Goal: Information Seeking & Learning: Learn about a topic

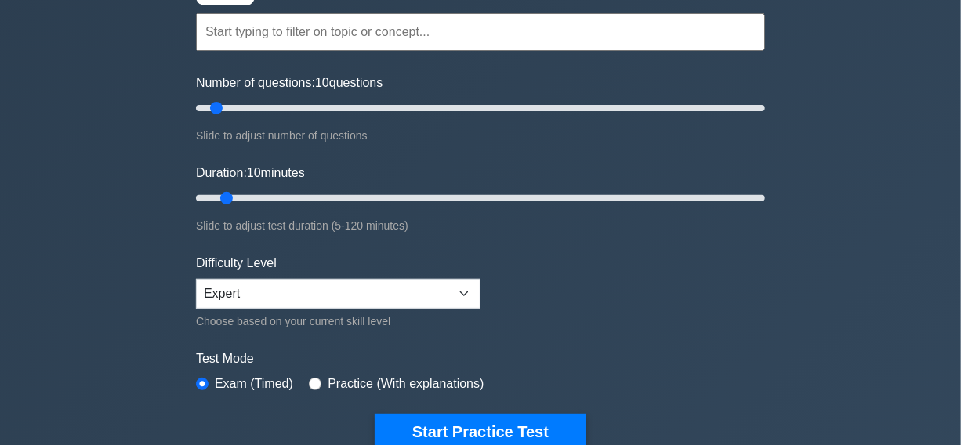
scroll to position [142, 0]
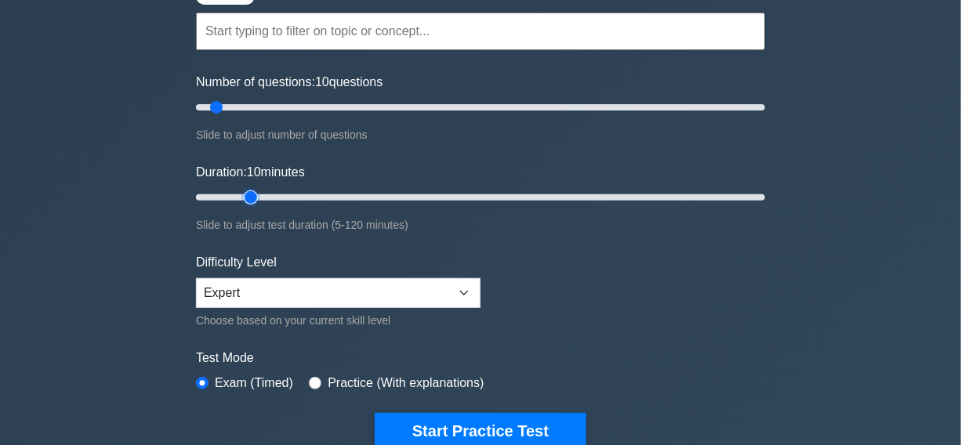
type input "15"
click at [244, 195] on input "Duration: 10 minutes" at bounding box center [480, 197] width 569 height 19
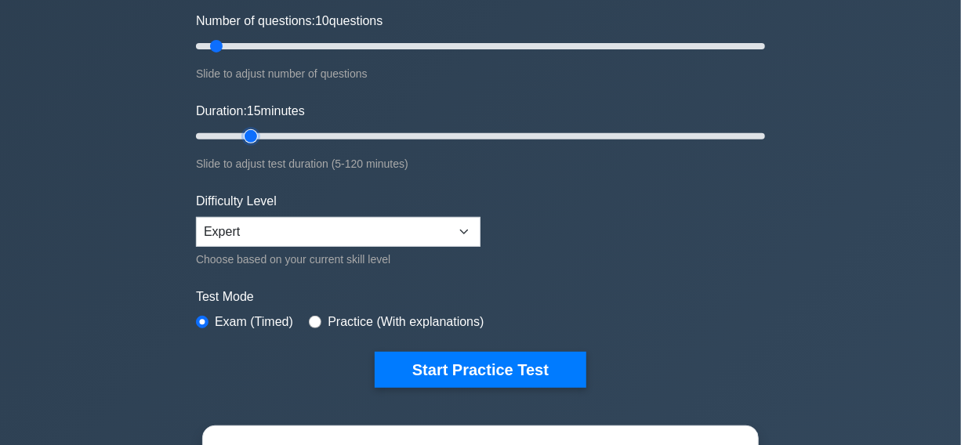
scroll to position [427, 0]
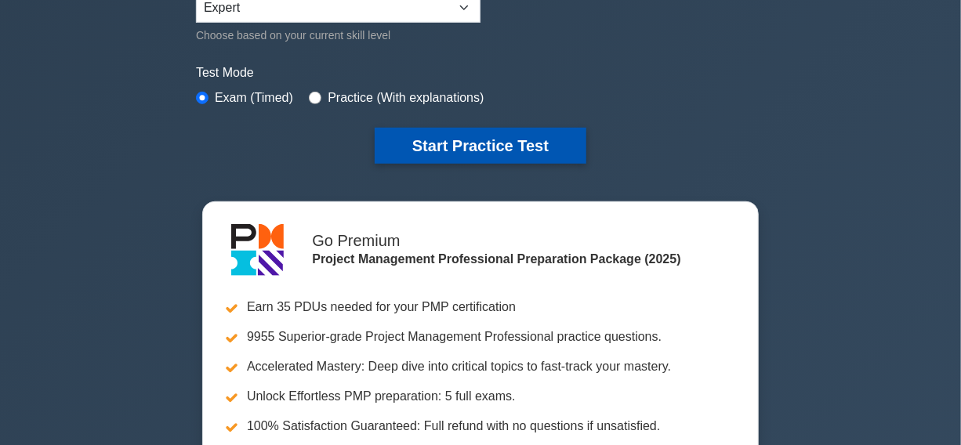
click at [478, 142] on button "Start Practice Test" at bounding box center [481, 146] width 212 height 36
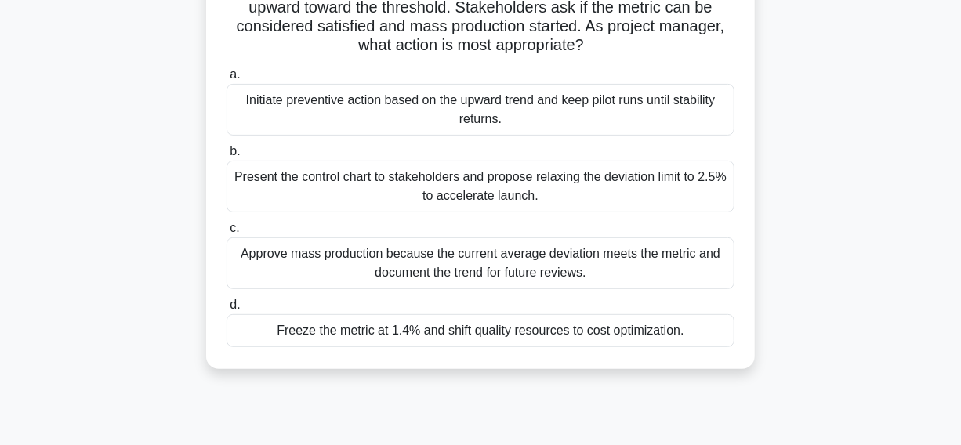
scroll to position [142, 0]
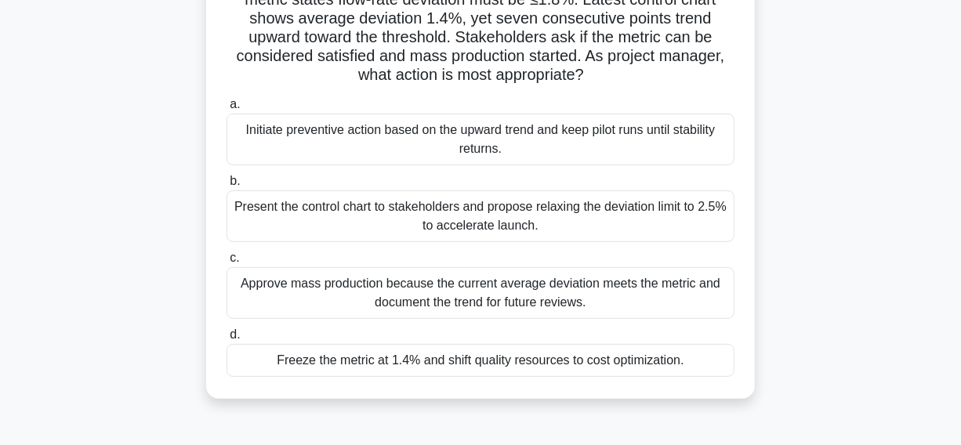
click at [277, 144] on div "Initiate preventive action based on the upward trend and keep pilot runs until …" at bounding box center [481, 140] width 508 height 52
click at [227, 110] on input "a. Initiate preventive action based on the upward trend and keep pilot runs unt…" at bounding box center [227, 105] width 0 height 10
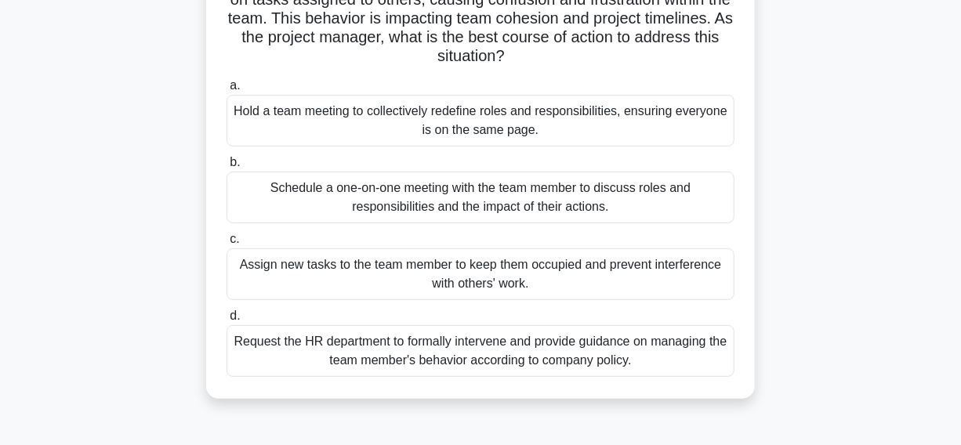
click at [316, 132] on div "Hold a team meeting to collectively redefine roles and responsibilities, ensuri…" at bounding box center [481, 121] width 508 height 52
click at [227, 91] on input "a. Hold a team meeting to collectively redefine roles and responsibilities, ens…" at bounding box center [227, 86] width 0 height 10
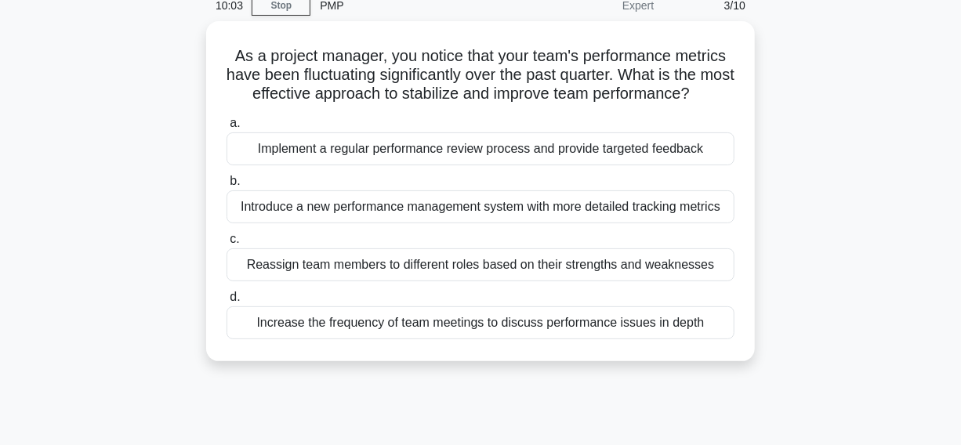
scroll to position [71, 0]
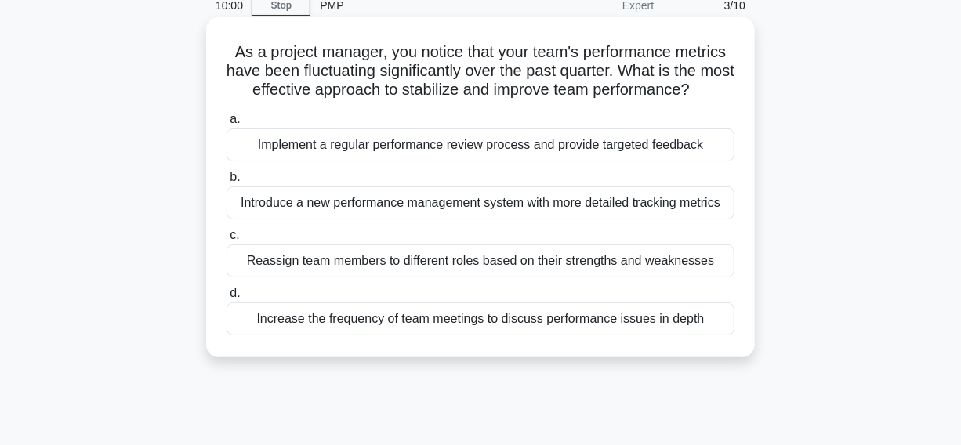
click at [244, 162] on div "Implement a regular performance review process and provide targeted feedback" at bounding box center [481, 145] width 508 height 33
click at [227, 125] on input "a. Implement a regular performance review process and provide targeted feedback" at bounding box center [227, 119] width 0 height 10
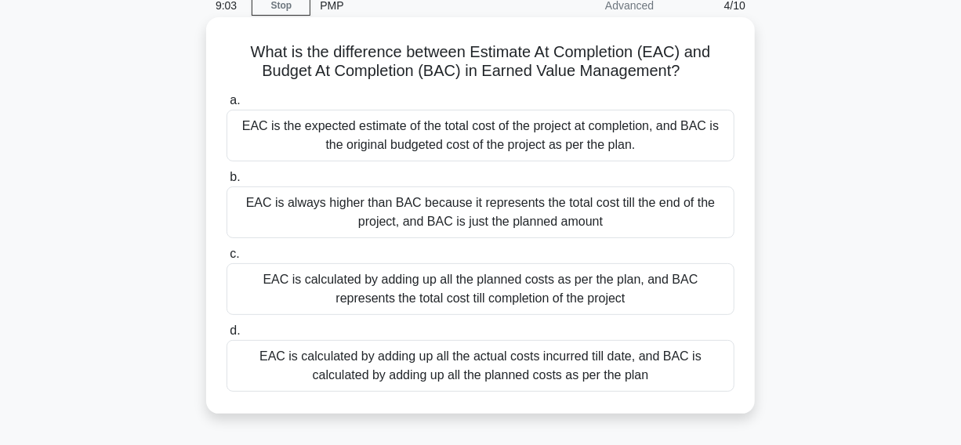
click at [267, 149] on div "EAC is the expected estimate of the total cost of the project at completion, an…" at bounding box center [481, 136] width 508 height 52
click at [227, 106] on input "a. EAC is the expected estimate of the total cost of the project at completion,…" at bounding box center [227, 101] width 0 height 10
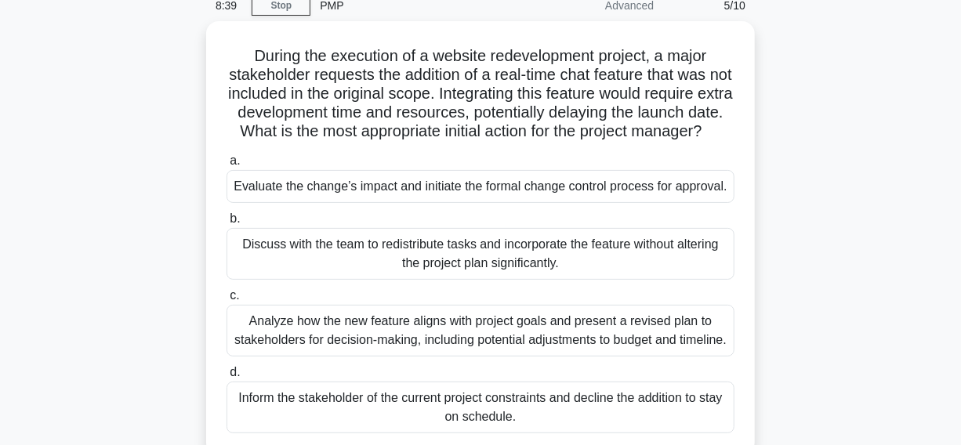
scroll to position [142, 0]
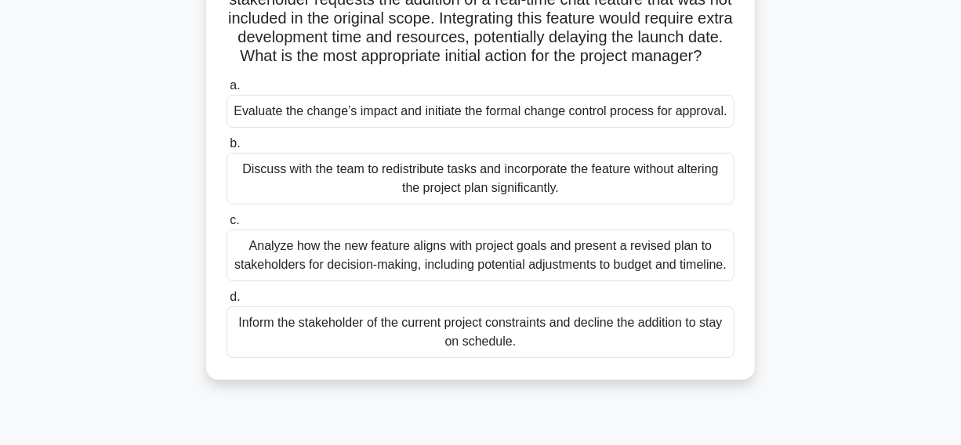
click at [268, 128] on div "Evaluate the change’s impact and initiate the formal change control process for…" at bounding box center [481, 111] width 508 height 33
click at [227, 91] on input "a. Evaluate the change’s impact and initiate the formal change control process …" at bounding box center [227, 86] width 0 height 10
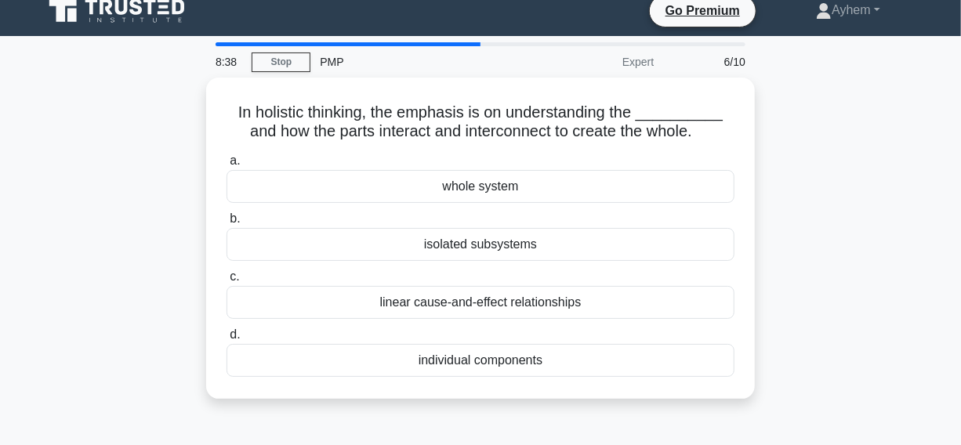
scroll to position [0, 0]
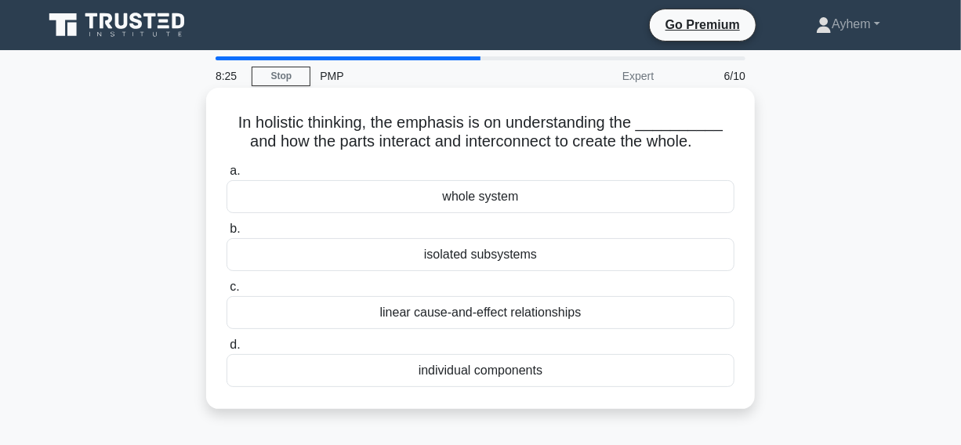
click at [402, 202] on div "whole system" at bounding box center [481, 196] width 508 height 33
click at [227, 176] on input "a. whole system" at bounding box center [227, 171] width 0 height 10
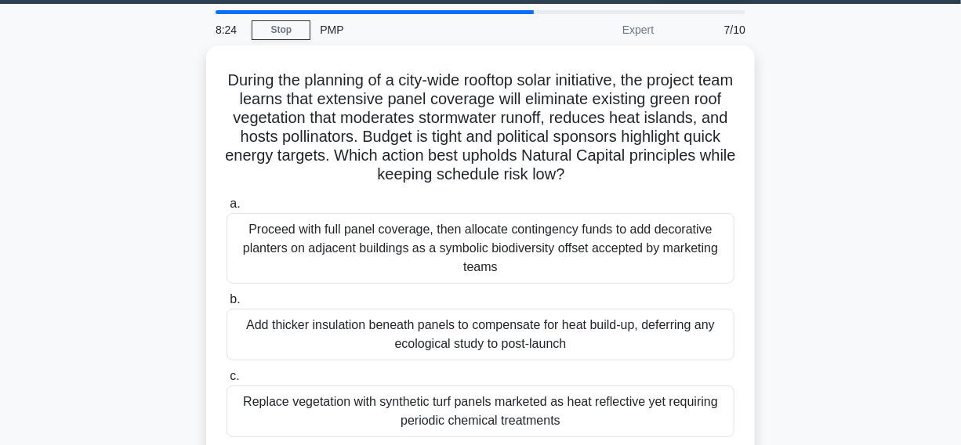
scroll to position [71, 0]
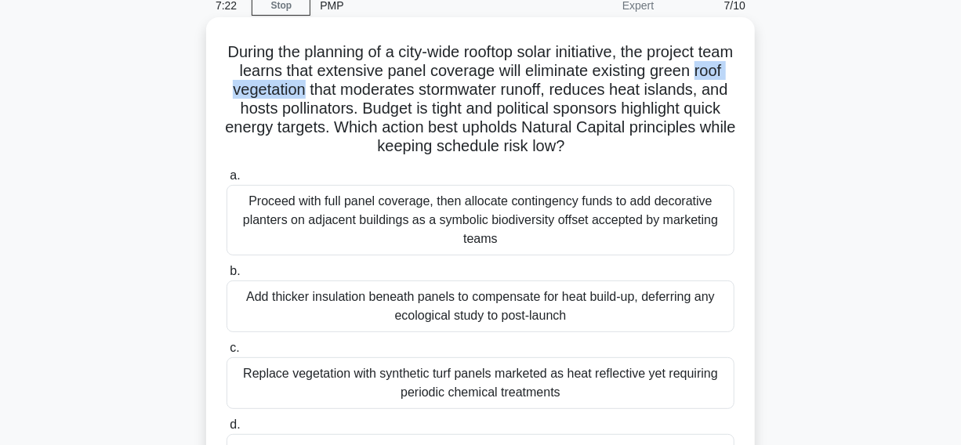
drag, startPoint x: 227, startPoint y: 91, endPoint x: 333, endPoint y: 91, distance: 106.6
click at [333, 91] on h5 "During the planning of a city-wide rooftop solar initiative, the project team l…" at bounding box center [480, 99] width 511 height 114
copy h5 "roof vegetation"
click at [346, 97] on h5 "During the planning of a city-wide rooftop solar initiative, the project team l…" at bounding box center [480, 99] width 511 height 114
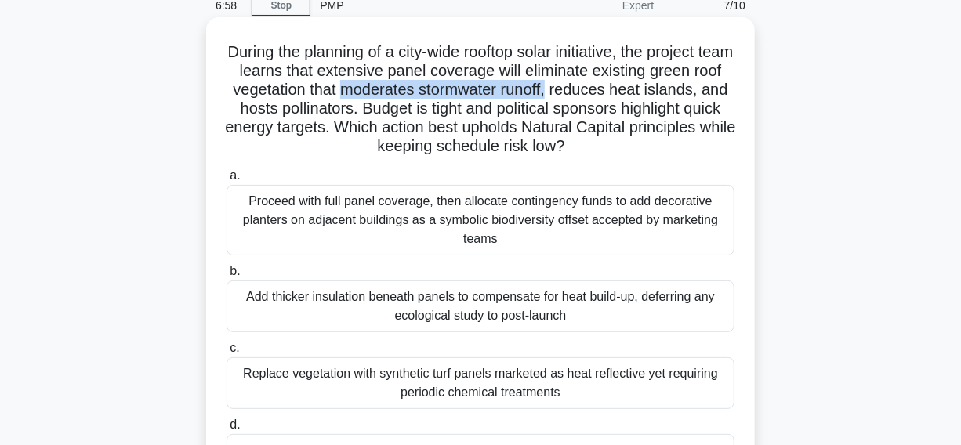
drag, startPoint x: 372, startPoint y: 92, endPoint x: 584, endPoint y: 84, distance: 212.6
click at [584, 84] on h5 "During the planning of a city-wide rooftop solar initiative, the project team l…" at bounding box center [480, 99] width 511 height 114
copy h5 "moderates stormwater runoff,"
click at [670, 89] on h5 "During the planning of a city-wide rooftop solar initiative, the project team l…" at bounding box center [480, 99] width 511 height 114
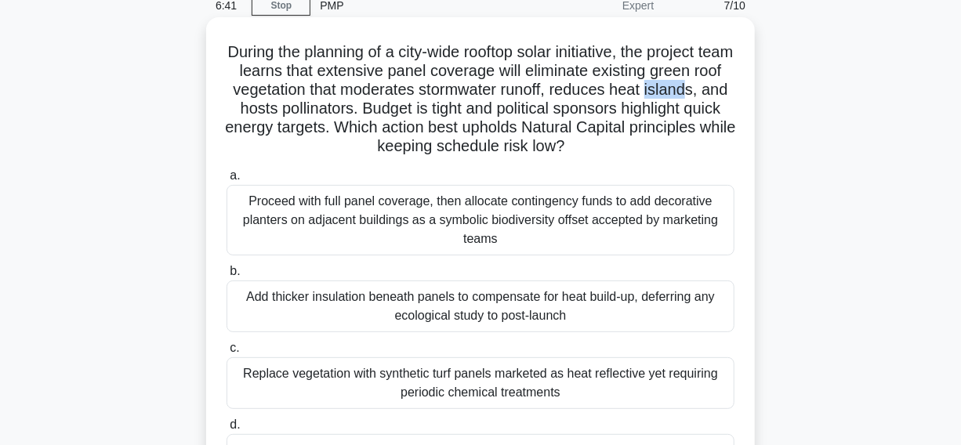
drag, startPoint x: 682, startPoint y: 90, endPoint x: 724, endPoint y: 89, distance: 41.6
click at [724, 89] on h5 "During the planning of a city-wide rooftop solar initiative, the project team l…" at bounding box center [480, 99] width 511 height 114
copy h5 "island"
click at [503, 78] on h5 "During the planning of a city-wide rooftop solar initiative, the project team l…" at bounding box center [480, 99] width 511 height 114
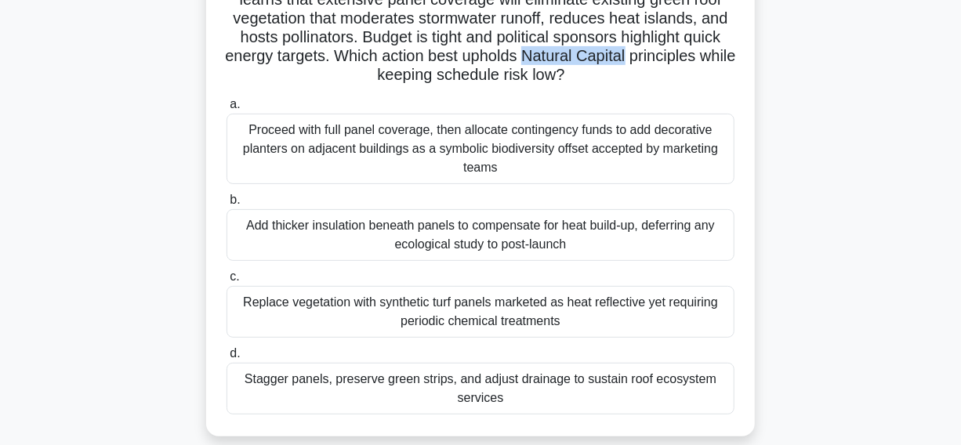
drag, startPoint x: 601, startPoint y: 55, endPoint x: 709, endPoint y: 56, distance: 107.4
click at [709, 56] on h5 "During the planning of a city-wide rooftop solar initiative, the project team l…" at bounding box center [480, 28] width 511 height 114
copy h5 "Natural Capital"
drag, startPoint x: 637, startPoint y: 63, endPoint x: 603, endPoint y: 59, distance: 33.9
click at [636, 63] on h5 "During the planning of a city-wide rooftop solar initiative, the project team l…" at bounding box center [480, 28] width 511 height 114
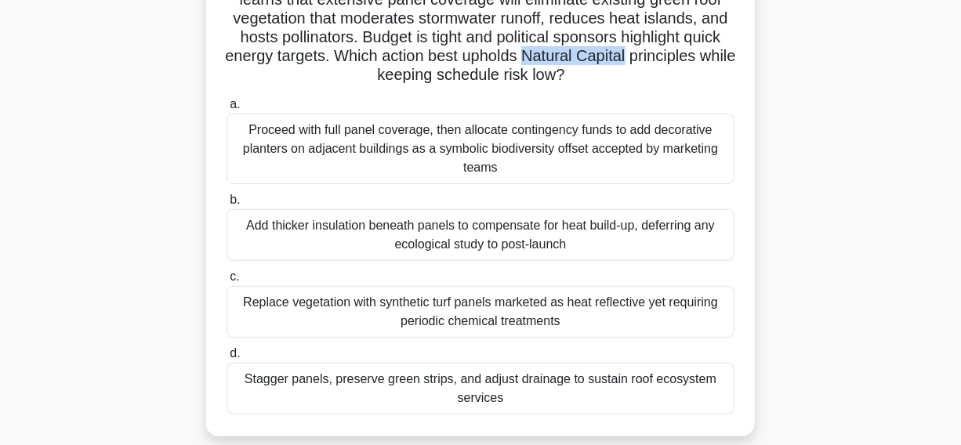
click at [606, 58] on h5 "During the planning of a city-wide rooftop solar initiative, the project team l…" at bounding box center [480, 28] width 511 height 114
drag, startPoint x: 601, startPoint y: 56, endPoint x: 383, endPoint y: 74, distance: 219.4
click at [385, 76] on h5 "During the planning of a city-wide rooftop solar initiative, the project team l…" at bounding box center [480, 28] width 511 height 114
copy h5 "Natural Capital principles"
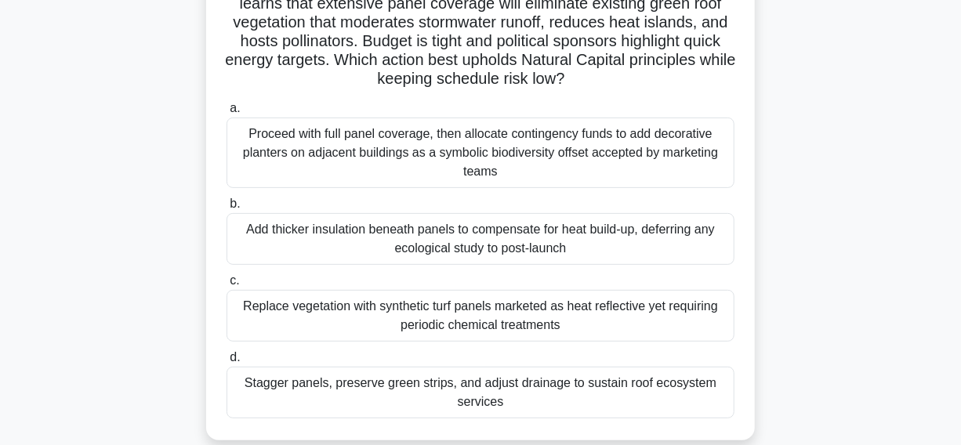
click at [79, 180] on div "During the planning of a city-wide rooftop solar initiative, the project team l…" at bounding box center [481, 205] width 894 height 510
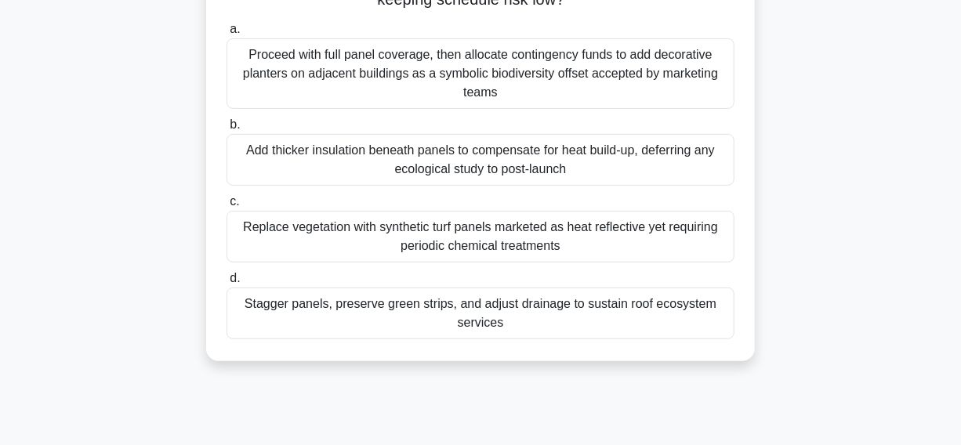
scroll to position [213, 0]
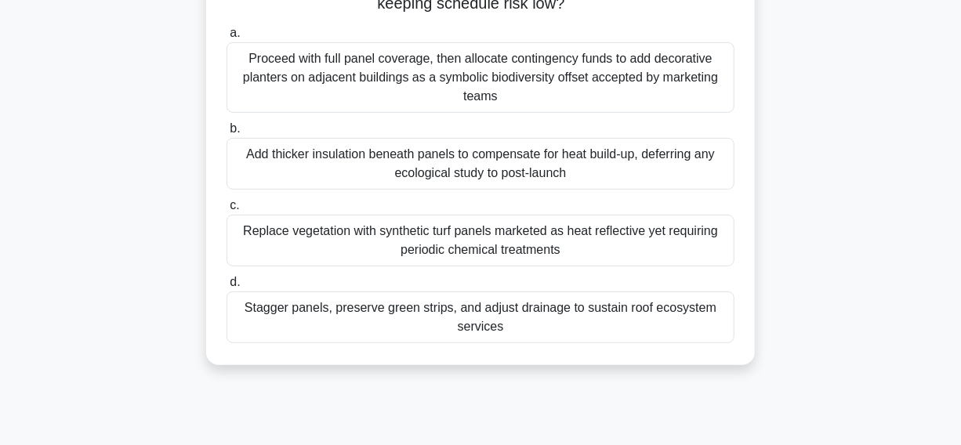
click at [298, 314] on div "Stagger panels, preserve green strips, and adjust drainage to sustain roof ecos…" at bounding box center [481, 318] width 508 height 52
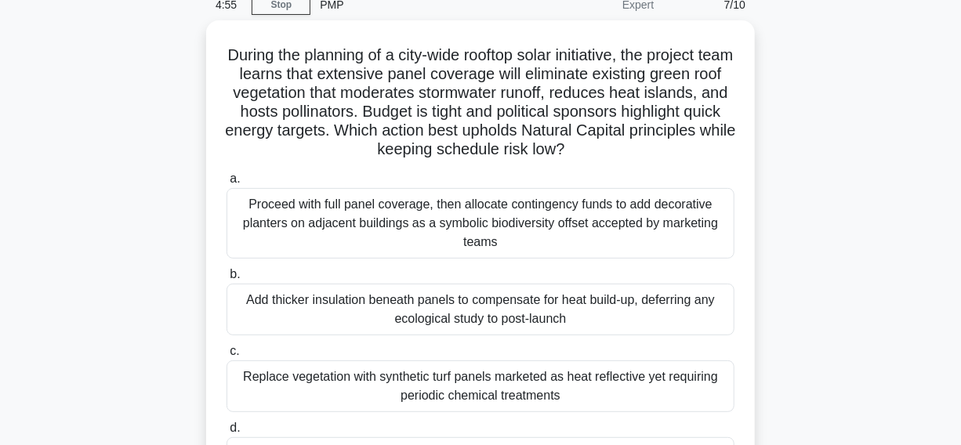
scroll to position [71, 0]
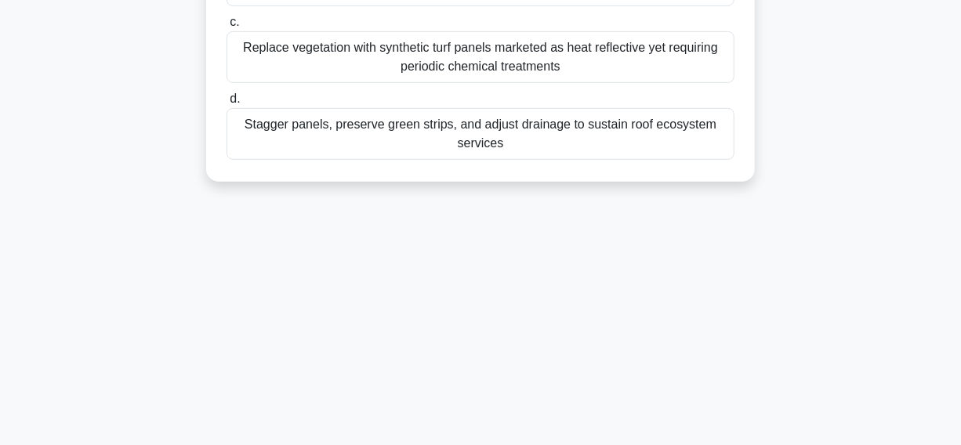
drag, startPoint x: 233, startPoint y: 50, endPoint x: 554, endPoint y: 401, distance: 475.5
click at [621, 445] on html "Go Premium Ayhem" at bounding box center [480, 22] width 961 height 847
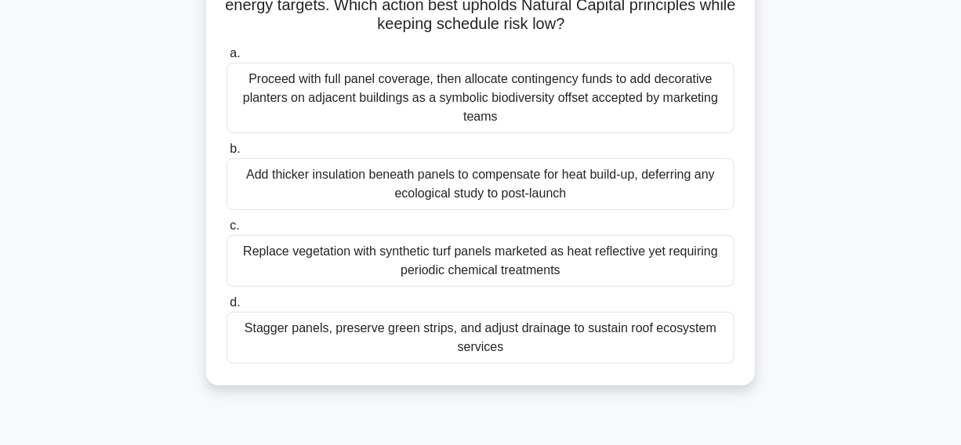
scroll to position [45, 0]
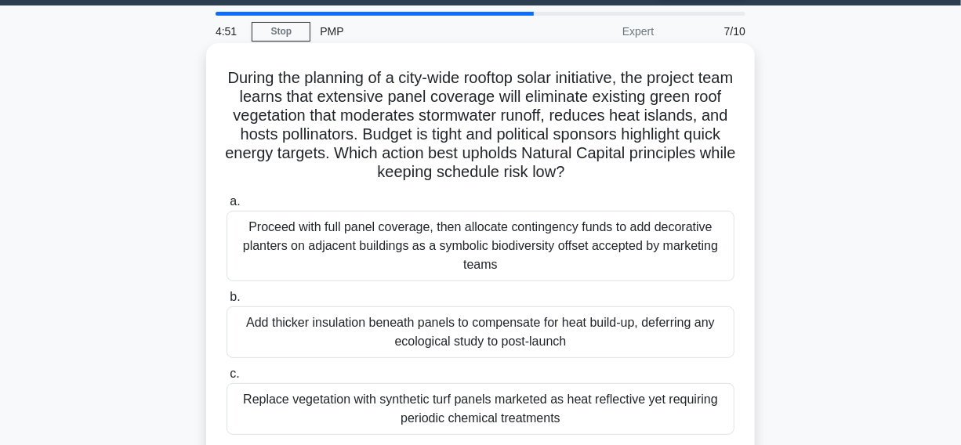
copy div "During the planning of a city-wide rooftop solar initiative, the project team l…"
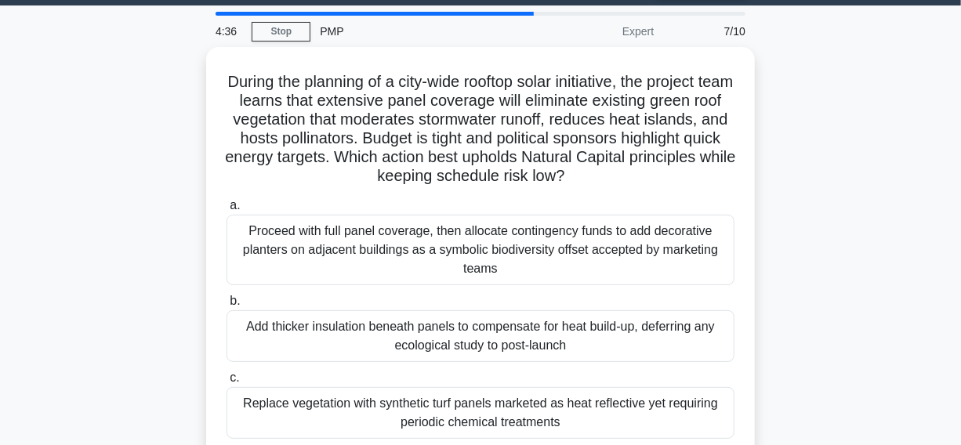
click at [869, 153] on div "During the planning of a city-wide rooftop solar initiative, the project team l…" at bounding box center [481, 302] width 894 height 510
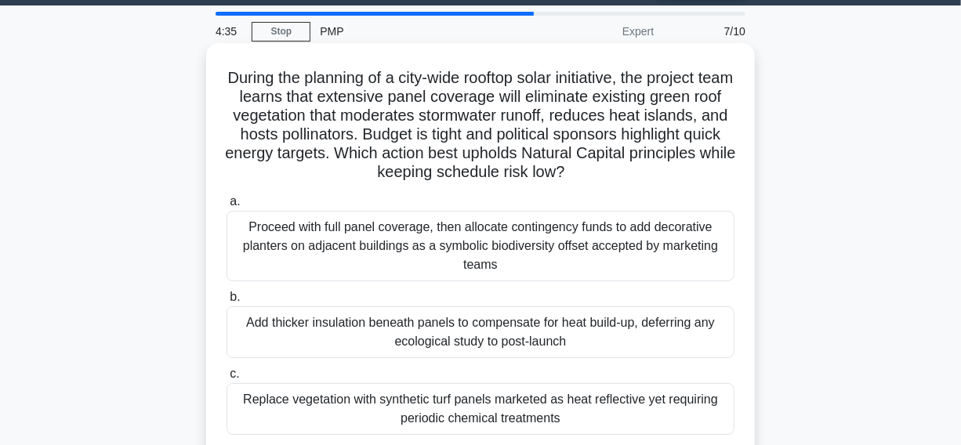
click at [705, 125] on h5 "During the planning of a city-wide rooftop solar initiative, the project team l…" at bounding box center [480, 125] width 511 height 114
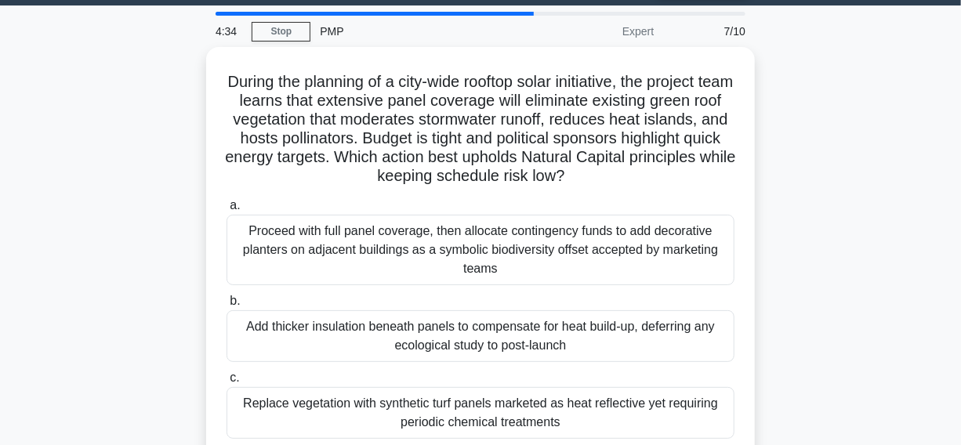
click at [808, 71] on div "During the planning of a city-wide rooftop solar initiative, the project team l…" at bounding box center [481, 302] width 894 height 510
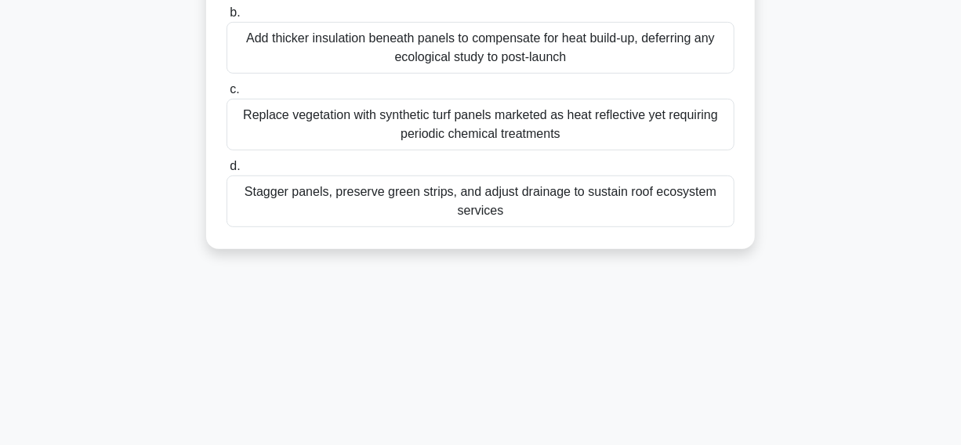
click at [312, 205] on div "Stagger panels, preserve green strips, and adjust drainage to sustain roof ecos…" at bounding box center [481, 202] width 508 height 52
click at [227, 172] on input "d. Stagger panels, preserve green strips, and adjust drainage to sustain roof e…" at bounding box center [227, 167] width 0 height 10
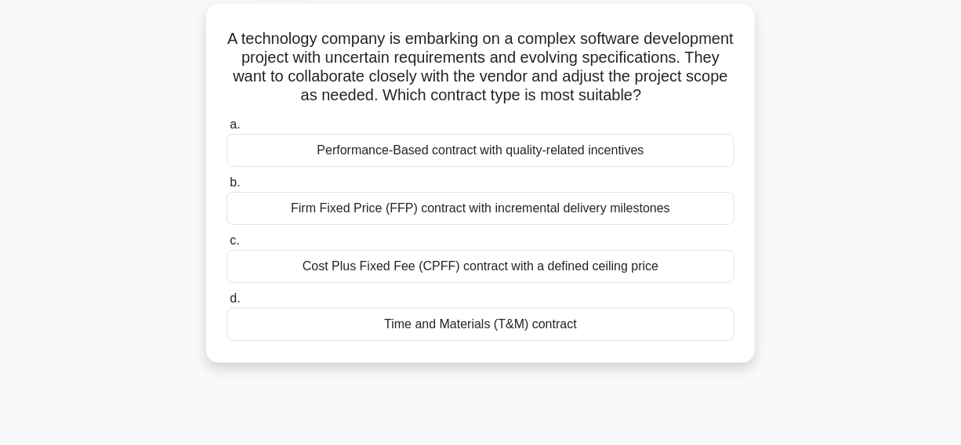
scroll to position [113, 0]
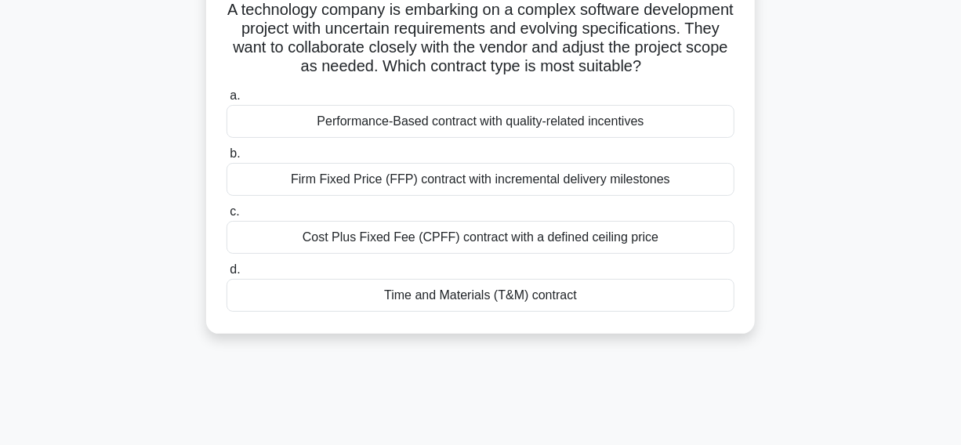
click at [269, 254] on div "Cost Plus Fixed Fee (CPFF) contract with a defined ceiling price" at bounding box center [481, 237] width 508 height 33
click at [227, 217] on input "c. Cost Plus Fixed Fee (CPFF) contract with a defined ceiling price" at bounding box center [227, 212] width 0 height 10
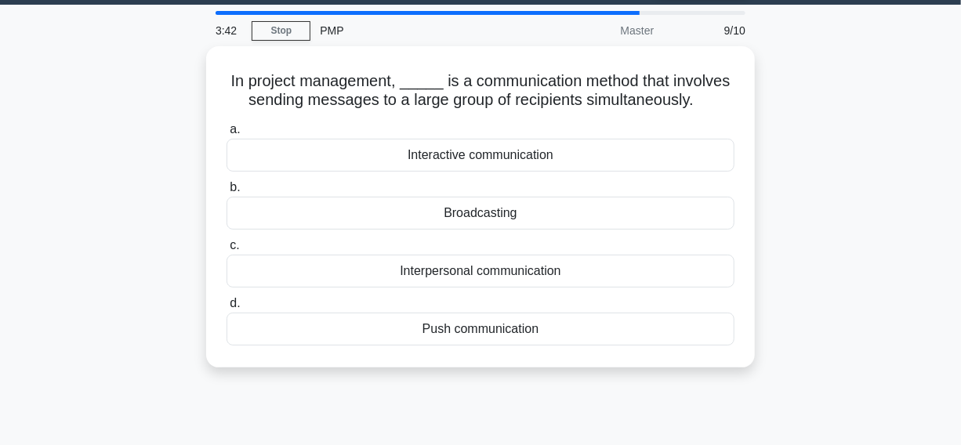
scroll to position [0, 0]
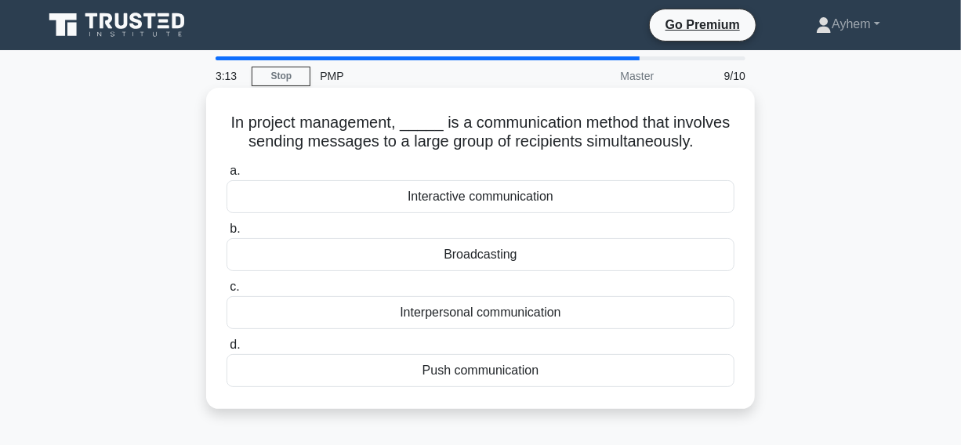
click at [403, 376] on div "Push communication" at bounding box center [481, 370] width 508 height 33
click at [227, 350] on input "d. Push communication" at bounding box center [227, 345] width 0 height 10
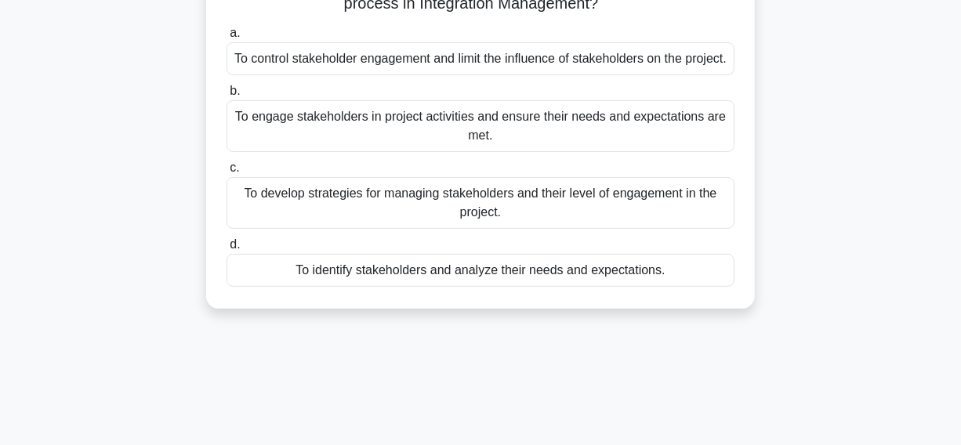
scroll to position [71, 0]
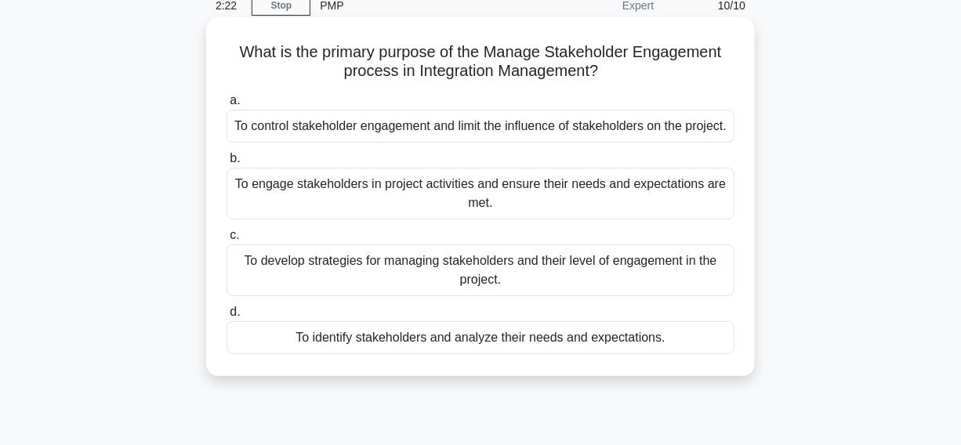
click at [342, 296] on div "To develop strategies for managing stakeholders and their level of engagement i…" at bounding box center [481, 271] width 508 height 52
click at [227, 241] on input "c. To develop strategies for managing stakeholders and their level of engagemen…" at bounding box center [227, 235] width 0 height 10
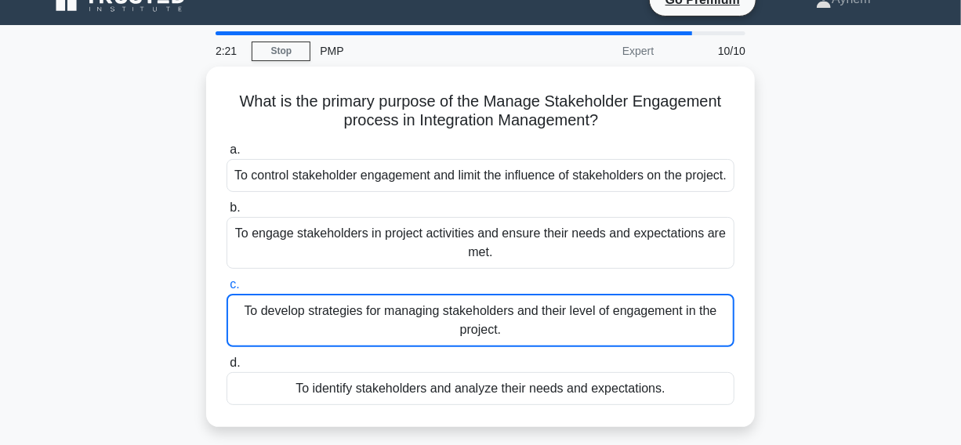
scroll to position [0, 0]
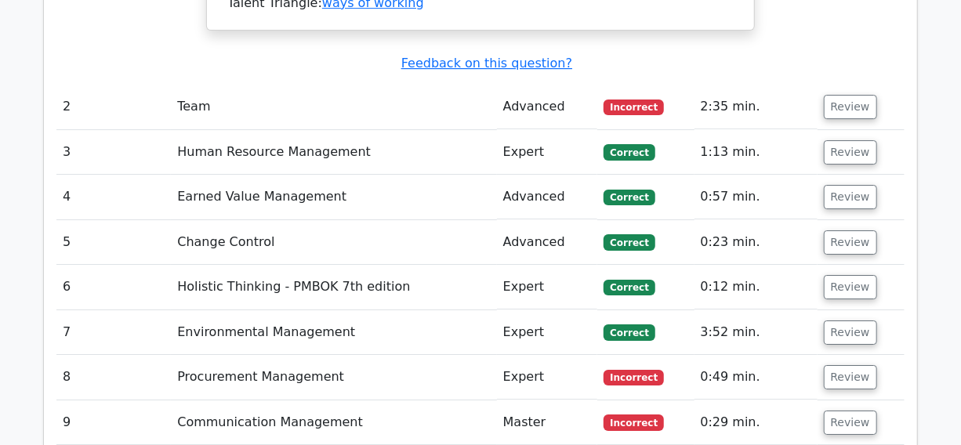
scroll to position [2281, 0]
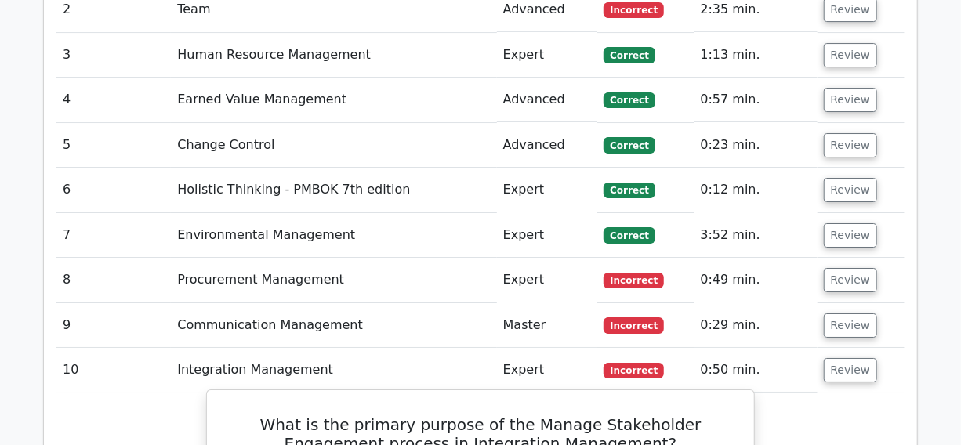
scroll to position [2352, 0]
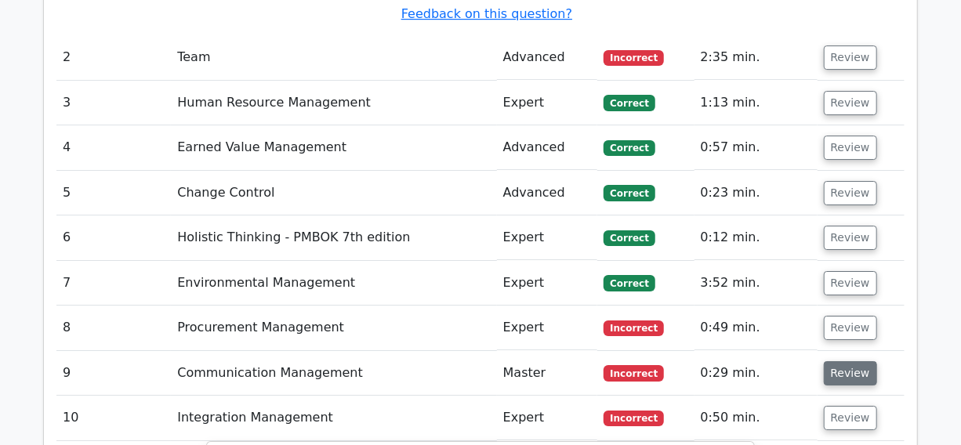
click at [842, 361] on button "Review" at bounding box center [850, 373] width 53 height 24
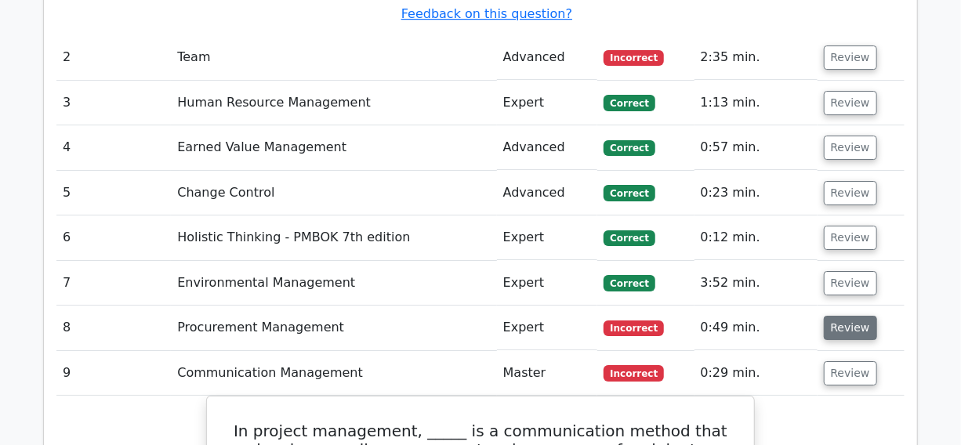
click at [851, 316] on button "Review" at bounding box center [850, 328] width 53 height 24
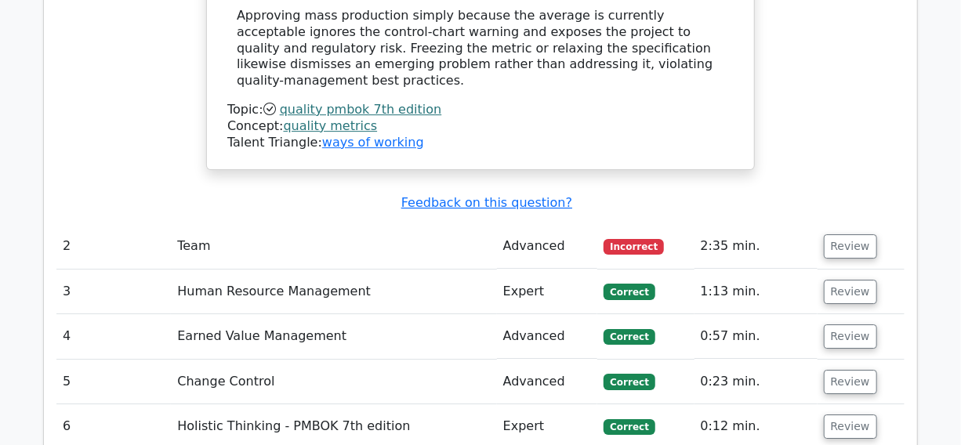
scroll to position [2138, 0]
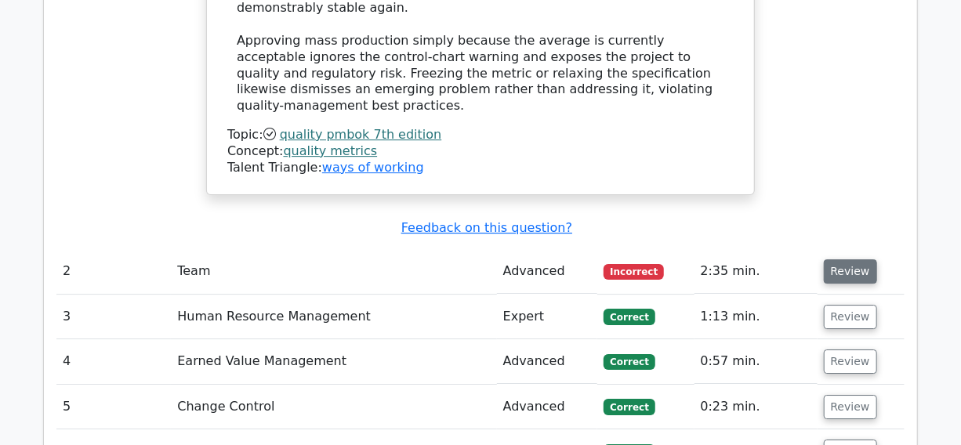
click at [840, 260] on button "Review" at bounding box center [850, 272] width 53 height 24
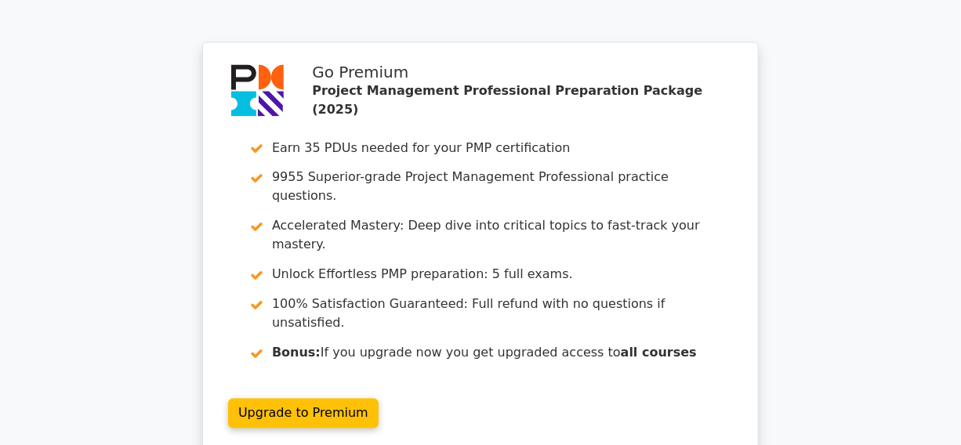
scroll to position [6441, 0]
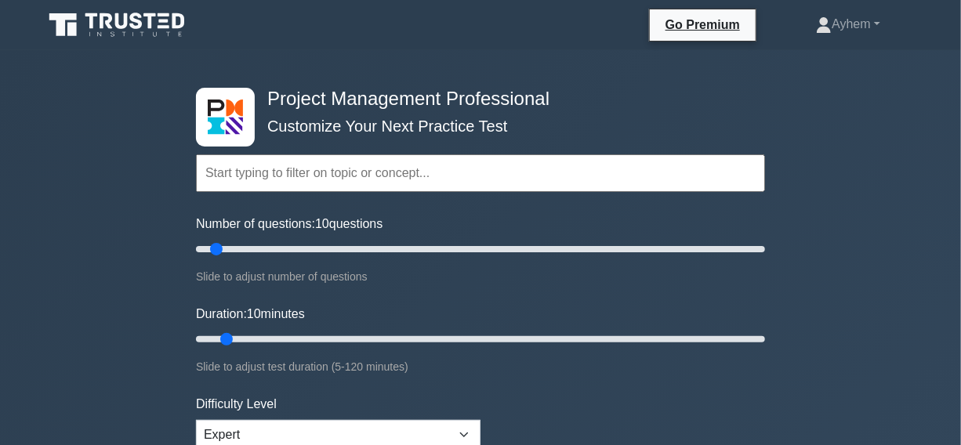
scroll to position [71, 0]
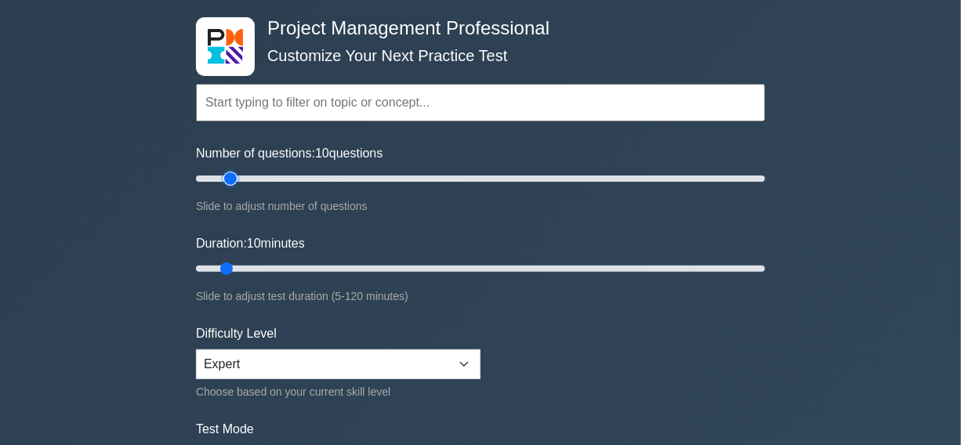
type input "15"
click at [227, 177] on input "Number of questions: 10 questions" at bounding box center [480, 178] width 569 height 19
type input "25"
click at [288, 264] on input "Duration: 10 minutes" at bounding box center [480, 269] width 569 height 19
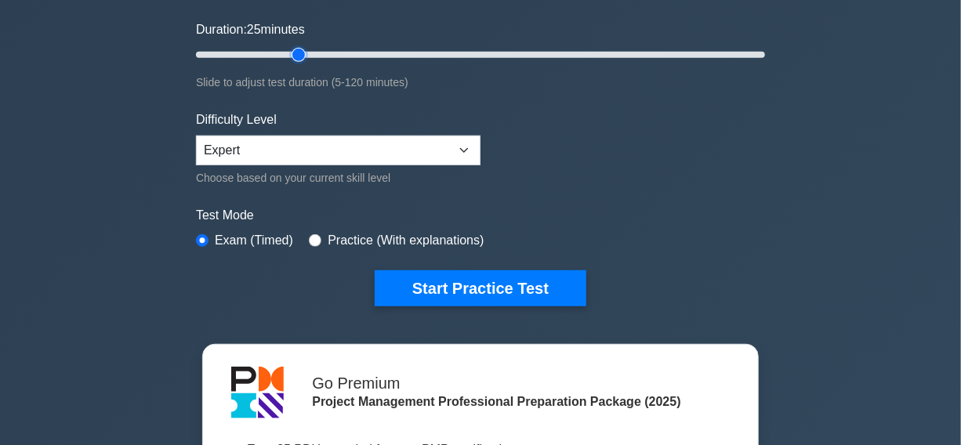
scroll to position [427, 0]
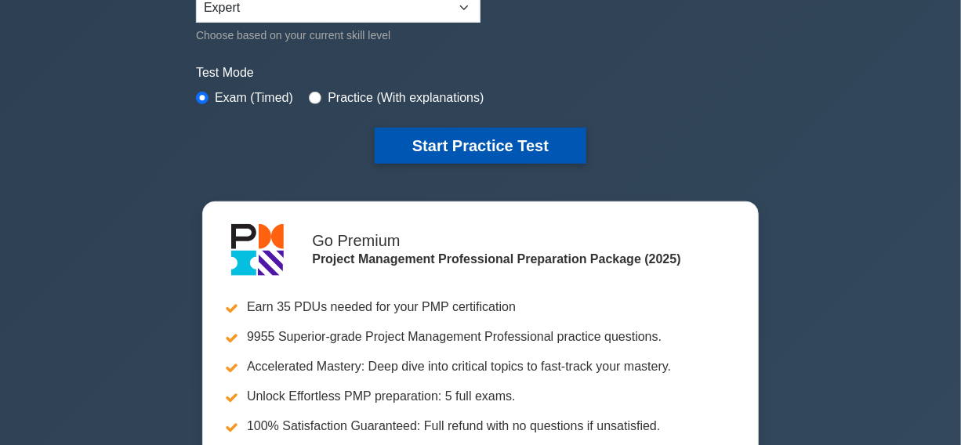
click at [475, 147] on button "Start Practice Test" at bounding box center [481, 146] width 212 height 36
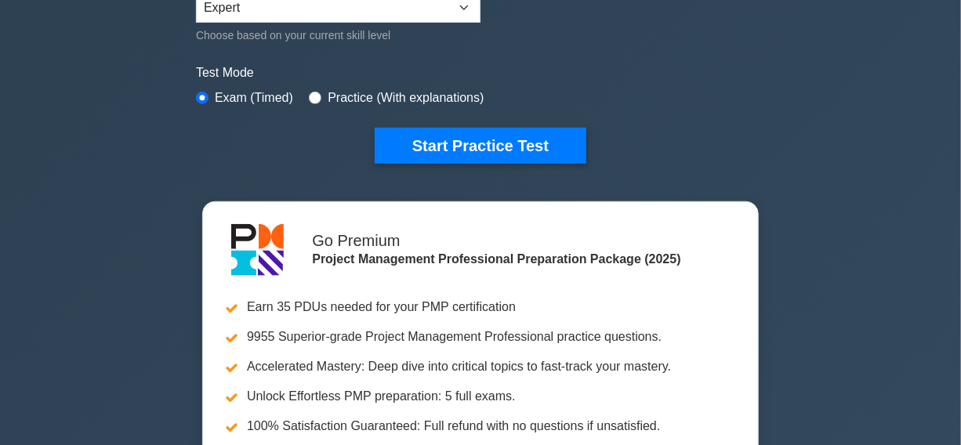
scroll to position [424, 0]
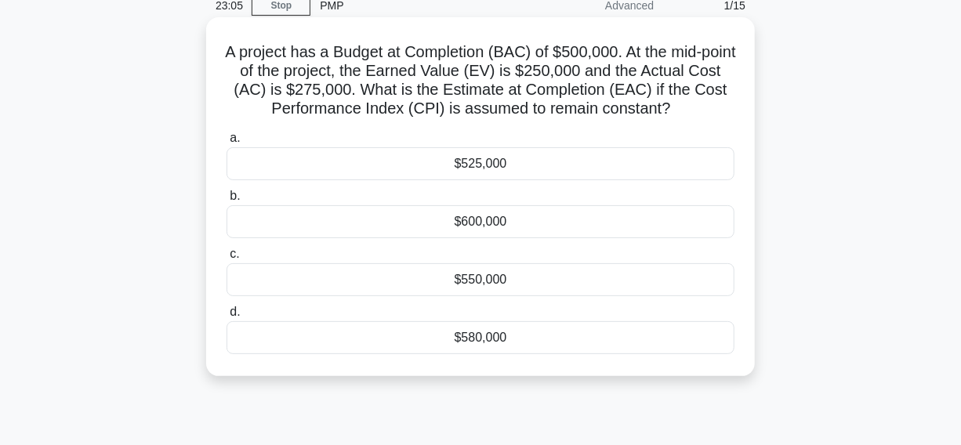
click at [420, 275] on div "$550,000" at bounding box center [481, 279] width 508 height 33
click at [227, 260] on input "c. $550,000" at bounding box center [227, 254] width 0 height 10
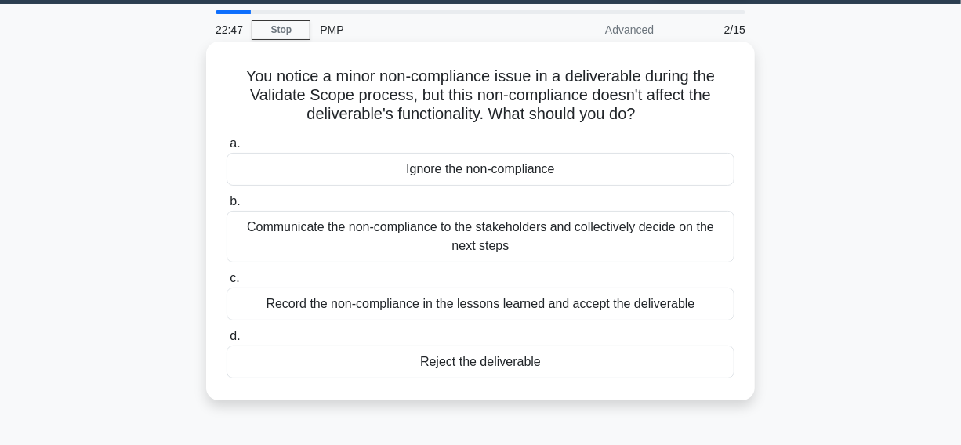
scroll to position [71, 0]
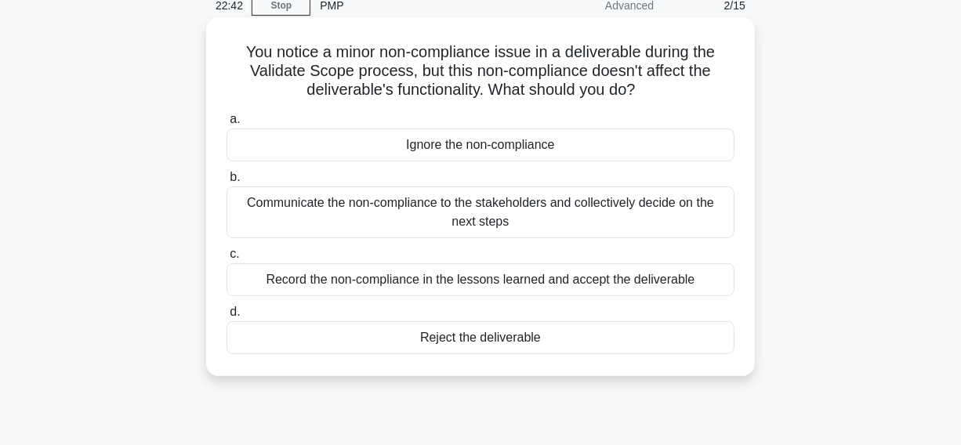
click at [268, 211] on div "Communicate the non-compliance to the stakeholders and collectively decide on t…" at bounding box center [481, 213] width 508 height 52
click at [227, 183] on input "b. Communicate the non-compliance to the stakeholders and collectively decide o…" at bounding box center [227, 177] width 0 height 10
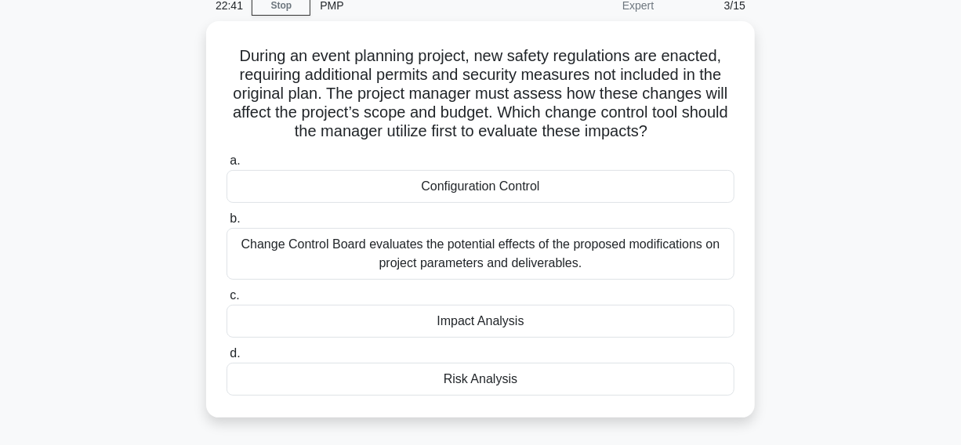
scroll to position [0, 0]
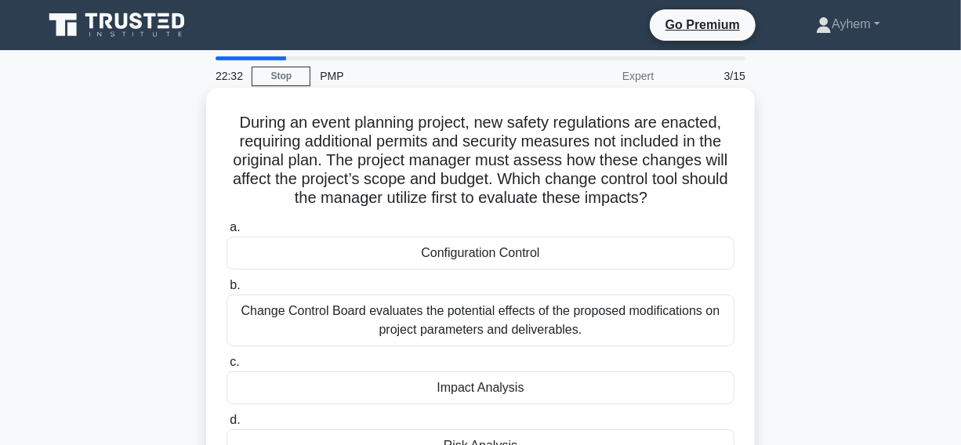
click at [697, 125] on h5 "During an event planning project, new safety regulations are enacted, requiring…" at bounding box center [480, 161] width 511 height 96
copy h5 "enacted"
click at [306, 140] on h5 "During an event planning project, new safety regulations are enacted, requiring…" at bounding box center [480, 161] width 511 height 96
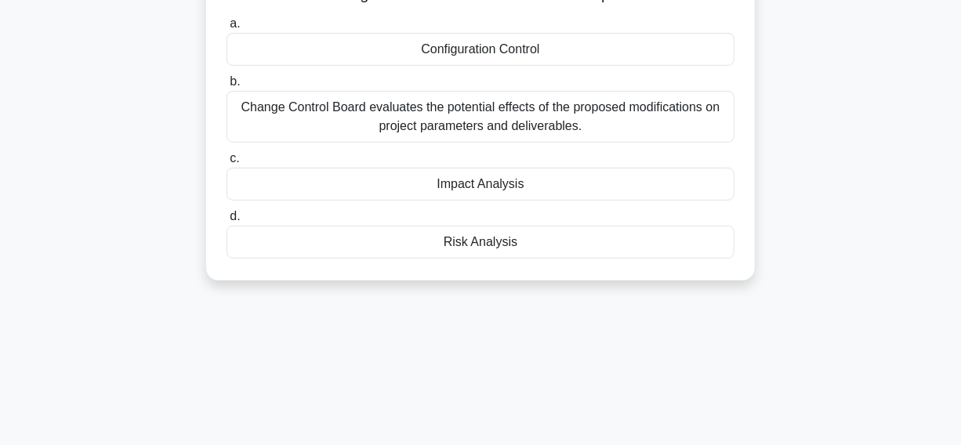
scroll to position [213, 0]
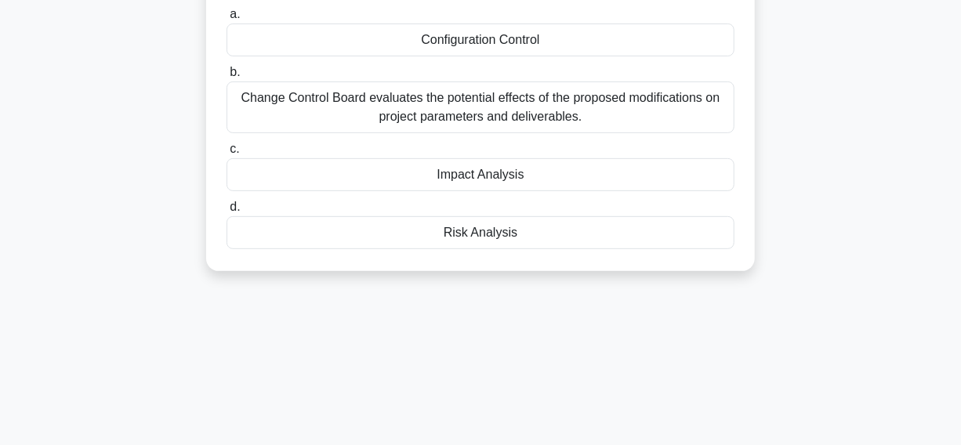
click at [406, 176] on div "Impact Analysis" at bounding box center [481, 174] width 508 height 33
click at [227, 154] on input "c. Impact Analysis" at bounding box center [227, 149] width 0 height 10
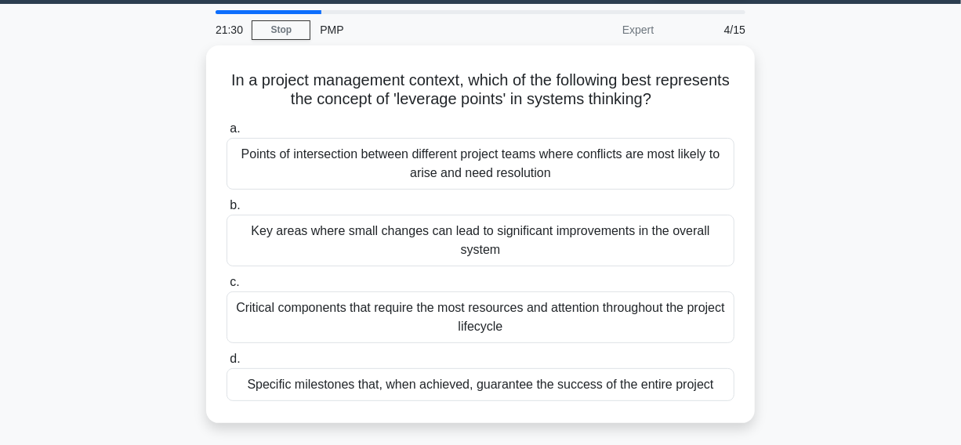
scroll to position [71, 0]
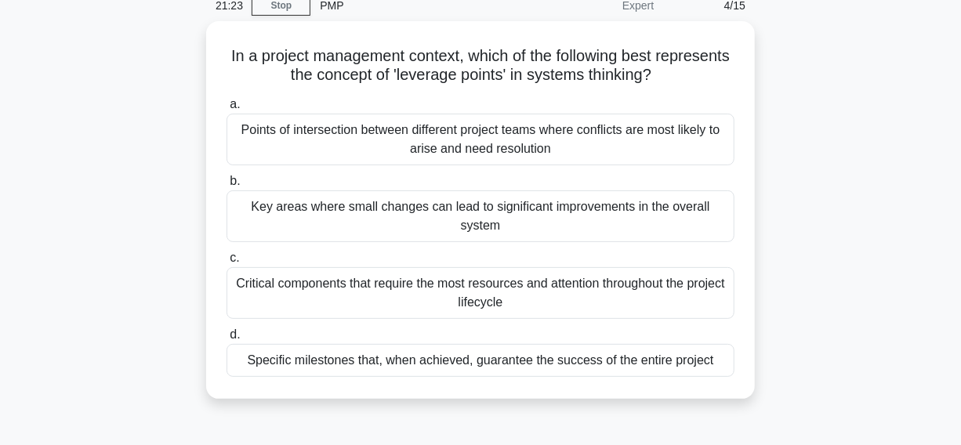
drag, startPoint x: 256, startPoint y: 49, endPoint x: 775, endPoint y: 361, distance: 606.0
click at [781, 362] on div "In a project management context, which of the following best represents the con…" at bounding box center [481, 219] width 894 height 397
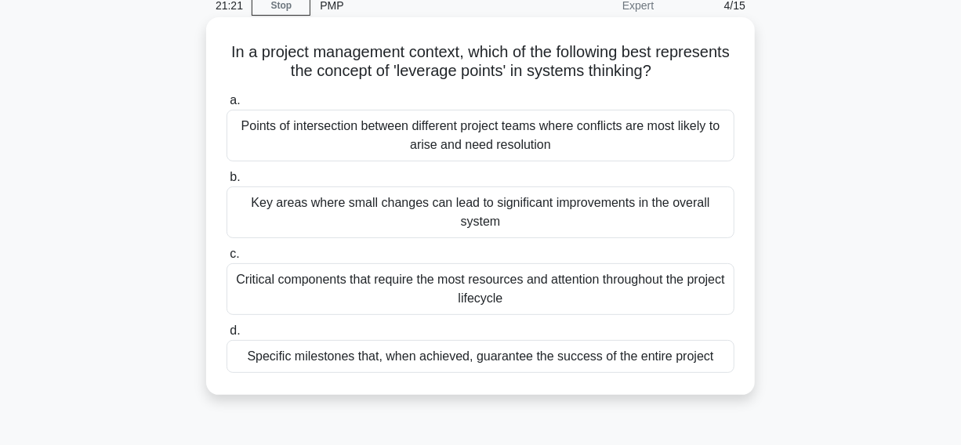
copy div "In a project management context, which of the following best represents the con…"
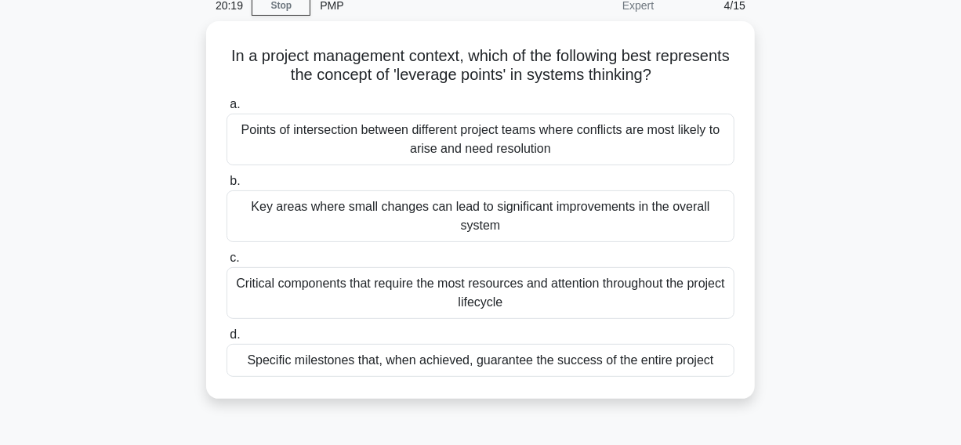
click at [847, 74] on div "In a project management context, which of the following best represents the con…" at bounding box center [481, 219] width 894 height 397
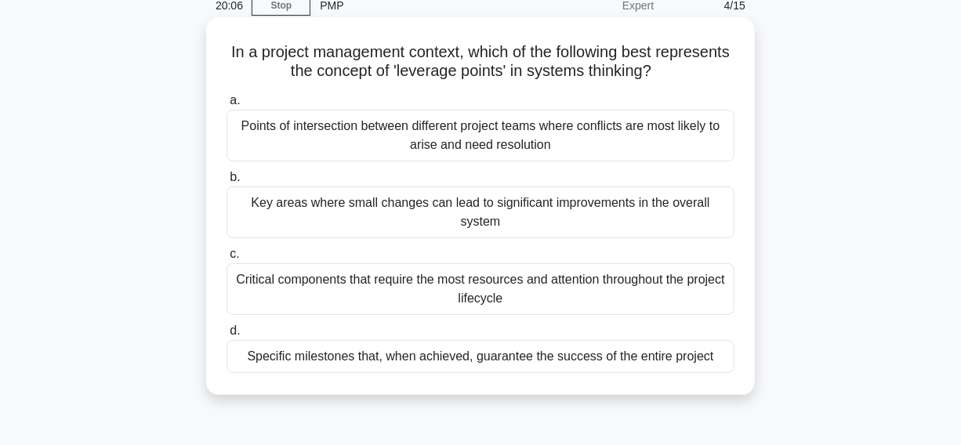
click at [293, 205] on div "Key areas where small changes can lead to significant improvements in the overa…" at bounding box center [481, 213] width 508 height 52
click at [227, 183] on input "b. Key areas where small changes can lead to significant improvements in the ov…" at bounding box center [227, 177] width 0 height 10
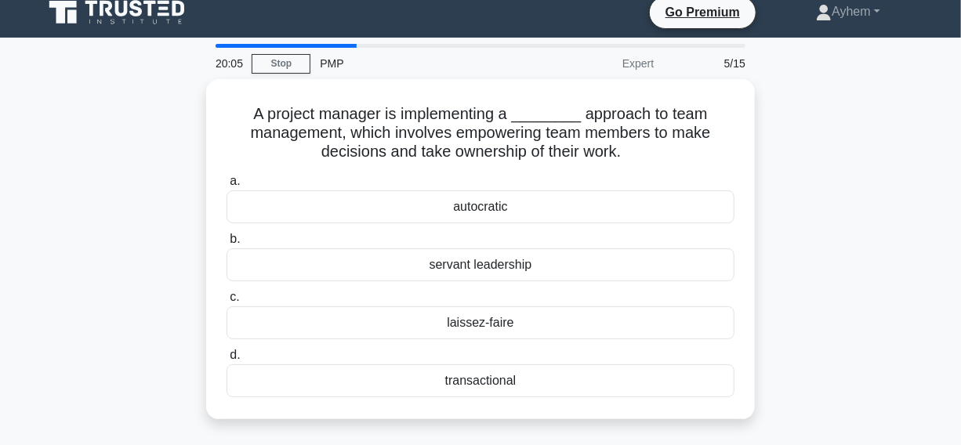
scroll to position [0, 0]
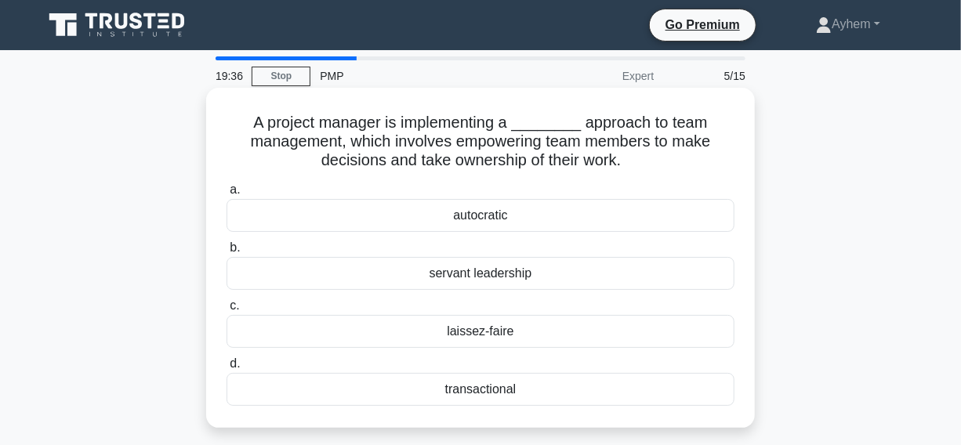
click at [397, 278] on div "servant leadership" at bounding box center [481, 273] width 508 height 33
click at [227, 253] on input "b. servant leadership" at bounding box center [227, 248] width 0 height 10
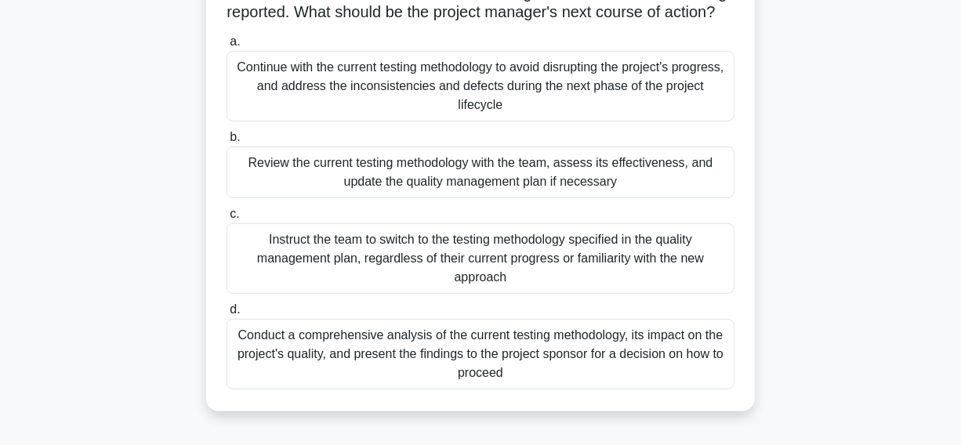
scroll to position [213, 0]
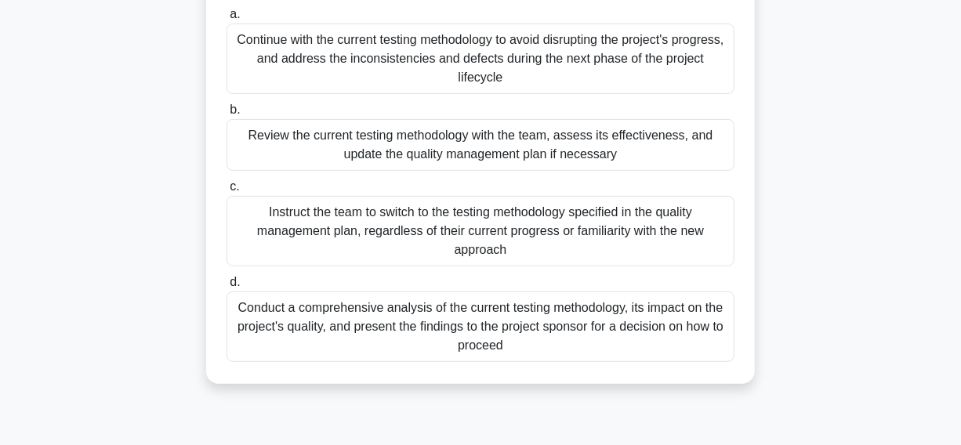
click at [254, 158] on div "Review the current testing methodology with the team, assess its effectiveness,…" at bounding box center [481, 145] width 508 height 52
click at [227, 115] on input "b. Review the current testing methodology with the team, assess its effectivene…" at bounding box center [227, 110] width 0 height 10
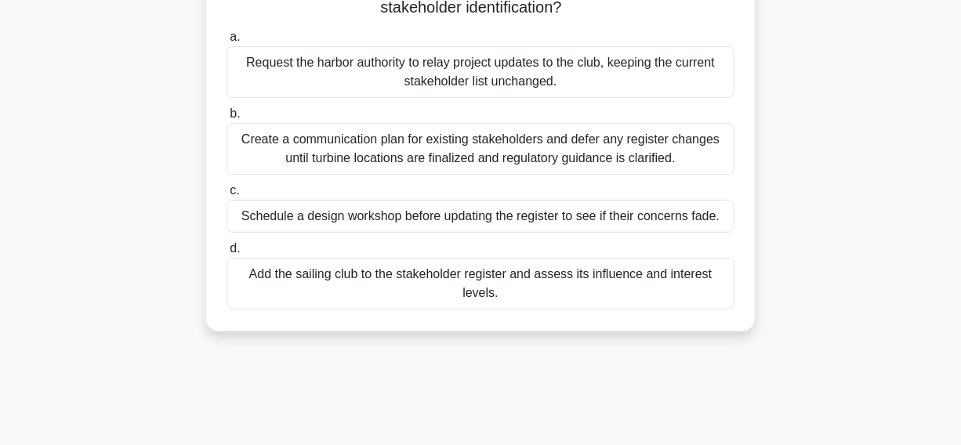
click at [314, 281] on div "Add the sailing club to the stakeholder register and assess its influence and i…" at bounding box center [481, 284] width 508 height 52
click at [227, 254] on input "d. Add the sailing club to the stakeholder register and assess its influence an…" at bounding box center [227, 249] width 0 height 10
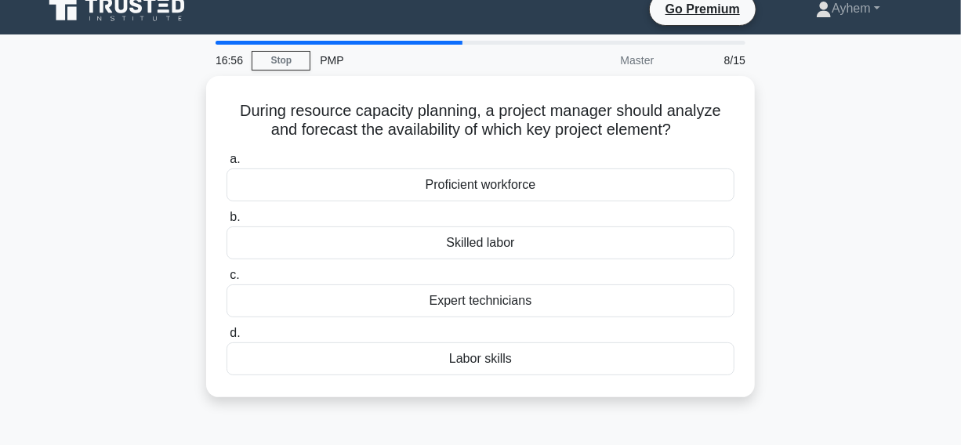
scroll to position [0, 0]
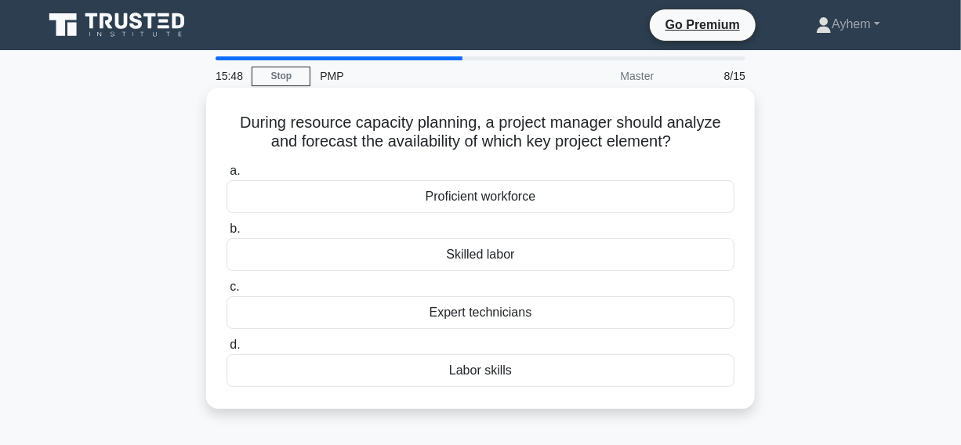
drag, startPoint x: 229, startPoint y: 122, endPoint x: 658, endPoint y: 379, distance: 500.0
click at [658, 379] on div "During resource capacity planning, a project manager should analyze and forecas…" at bounding box center [480, 248] width 536 height 309
copy div "During resource capacity planning, a project manager should analyze and forecas…"
drag, startPoint x: 707, startPoint y: 143, endPoint x: 683, endPoint y: 128, distance: 28.9
click at [709, 142] on h5 "During resource capacity planning, a project manager should analyze and forecas…" at bounding box center [480, 132] width 511 height 39
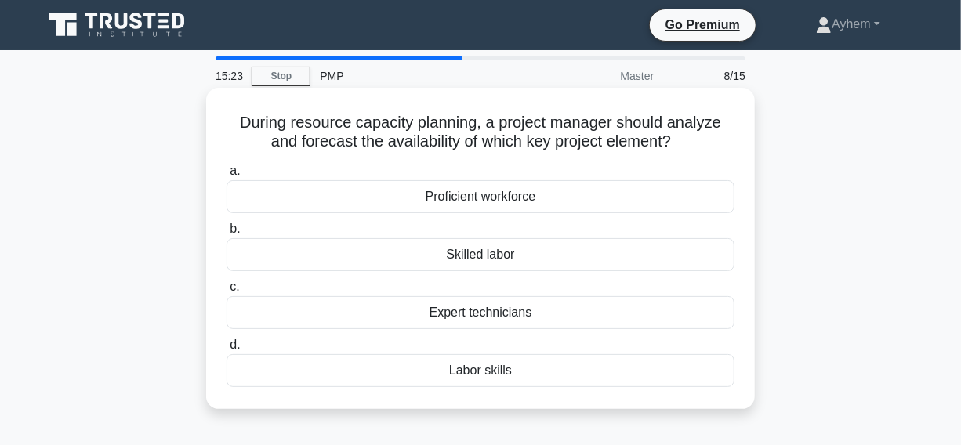
click at [690, 140] on icon ".spinner_0XTQ{transform-origin:center;animation:spinner_y6GP .75s linear infini…" at bounding box center [680, 142] width 19 height 19
drag, startPoint x: 290, startPoint y: 123, endPoint x: 475, endPoint y: 126, distance: 185.1
click at [475, 126] on h5 "During resource capacity planning, a project manager should analyze and forecas…" at bounding box center [480, 132] width 511 height 39
copy h5 "resource capacity planning"
click at [650, 123] on h5 "During resource capacity planning, a project manager should analyze and forecas…" at bounding box center [480, 132] width 511 height 39
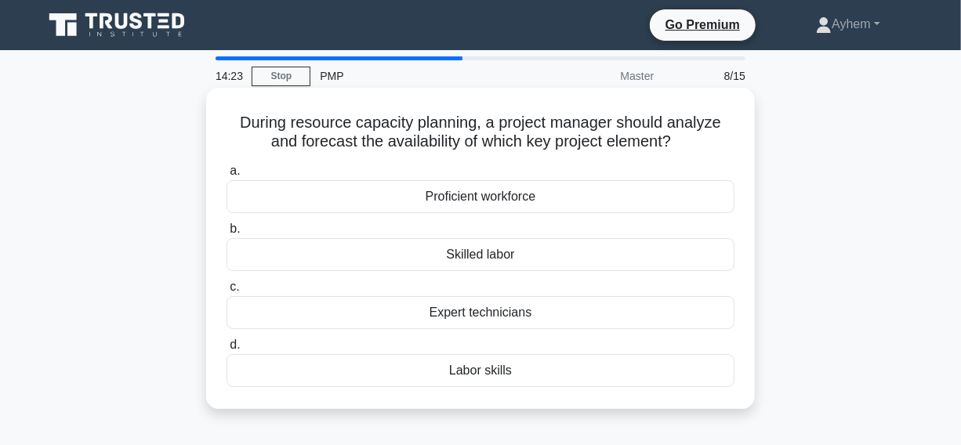
click at [557, 198] on div "Proficient workforce" at bounding box center [481, 196] width 508 height 33
click at [227, 176] on input "a. Proficient workforce" at bounding box center [227, 171] width 0 height 10
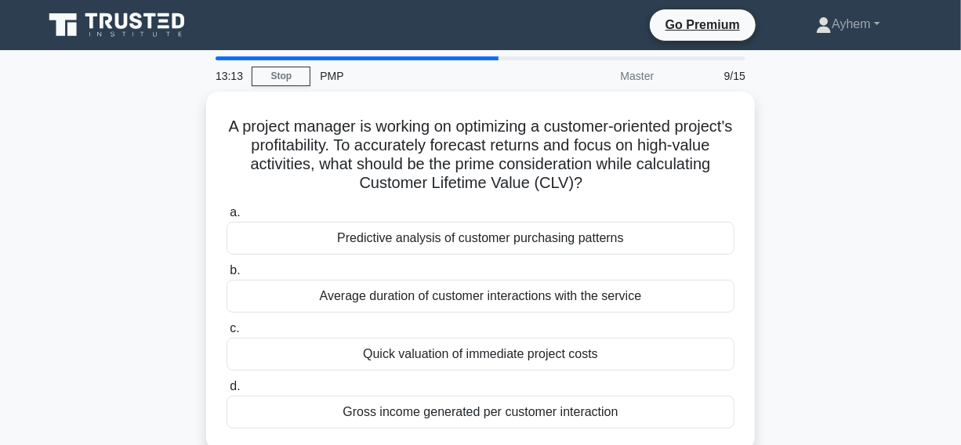
scroll to position [71, 0]
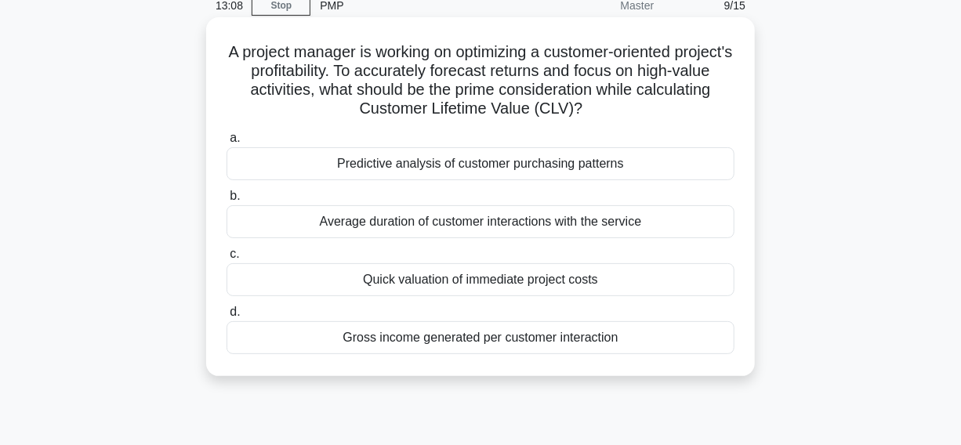
click at [322, 342] on div "Gross income generated per customer interaction" at bounding box center [481, 337] width 508 height 33
click at [227, 318] on input "d. Gross income generated per customer interaction" at bounding box center [227, 312] width 0 height 10
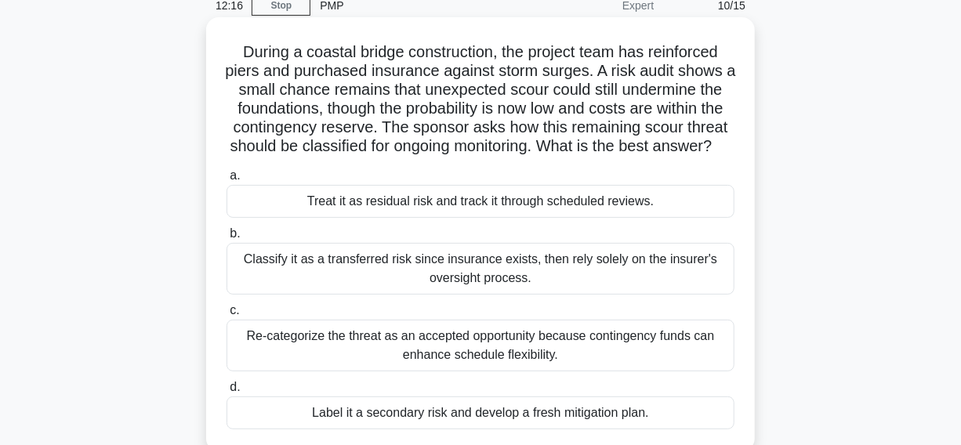
click at [243, 72] on h5 "During a coastal bridge construction, the project team has reinforced piers and…" at bounding box center [480, 99] width 511 height 114
copy h5 "piers"
click at [297, 85] on h5 "During a coastal bridge construction, the project team has reinforced piers and…" at bounding box center [480, 99] width 511 height 114
click at [666, 89] on h5 "During a coastal bridge construction, the project team has reinforced piers and…" at bounding box center [480, 99] width 511 height 114
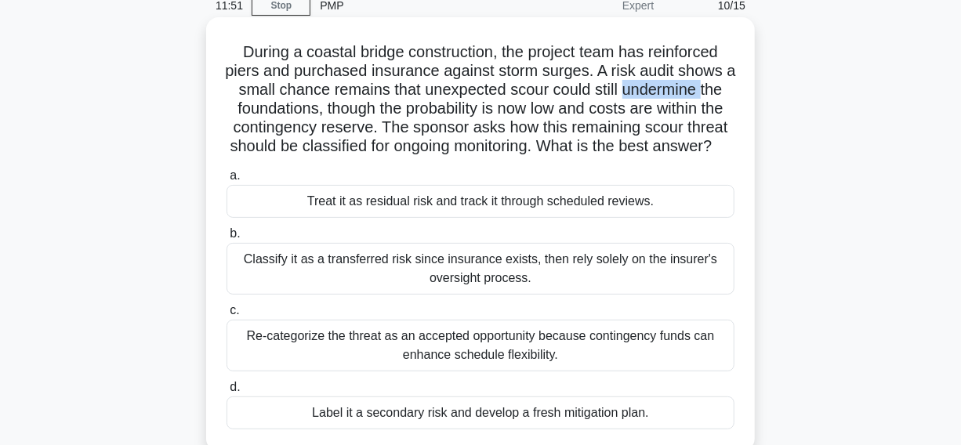
click at [666, 89] on h5 "During a coastal bridge construction, the project team has reinforced piers and…" at bounding box center [480, 99] width 511 height 114
copy h5 "undermine"
click at [274, 119] on h5 "During a coastal bridge construction, the project team has reinforced piers and…" at bounding box center [480, 99] width 511 height 114
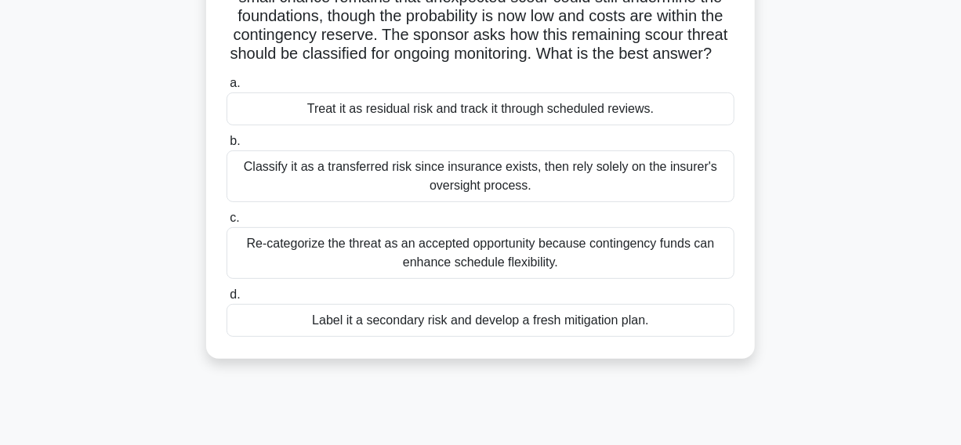
scroll to position [142, 0]
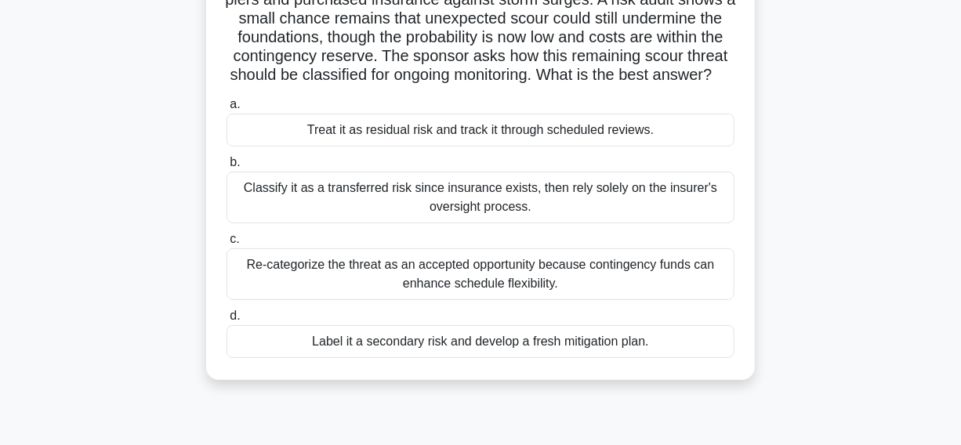
click at [292, 147] on div "Treat it as residual risk and track it through scheduled reviews." at bounding box center [481, 130] width 508 height 33
click at [227, 110] on input "a. Treat it as residual risk and track it through scheduled reviews." at bounding box center [227, 105] width 0 height 10
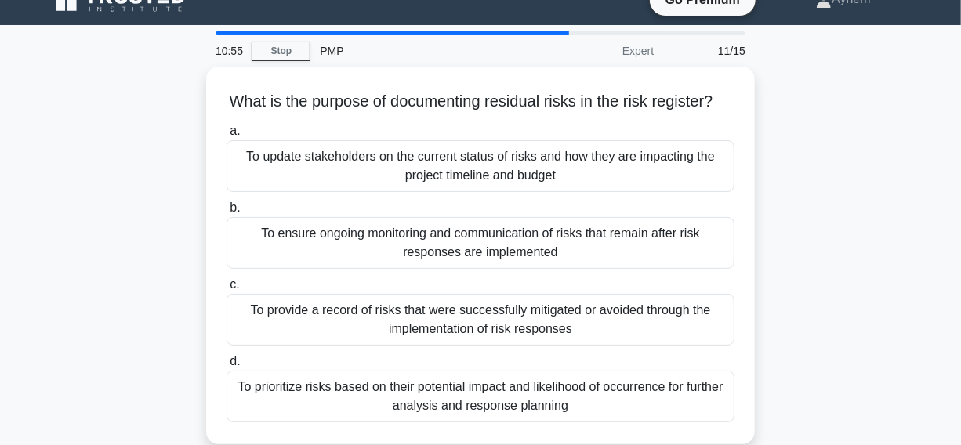
scroll to position [71, 0]
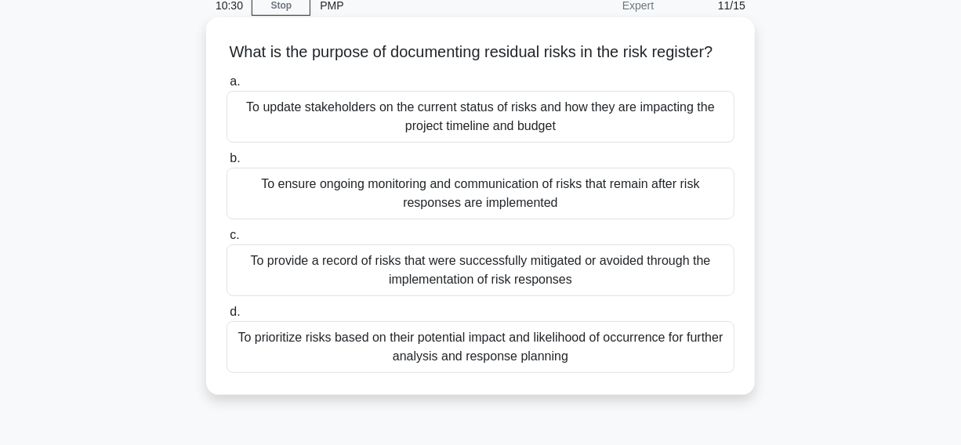
click at [290, 220] on div "To ensure ongoing monitoring and communication of risks that remain after risk …" at bounding box center [481, 194] width 508 height 52
click at [227, 164] on input "b. To ensure ongoing monitoring and communication of risks that remain after ri…" at bounding box center [227, 159] width 0 height 10
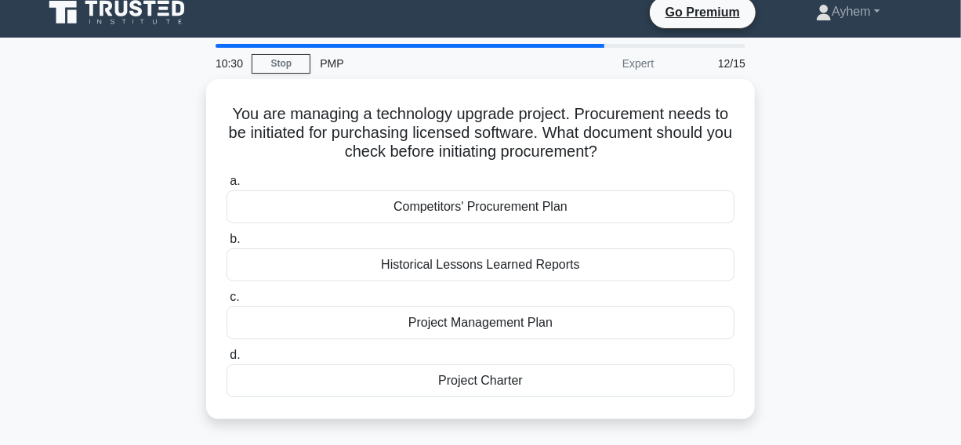
scroll to position [0, 0]
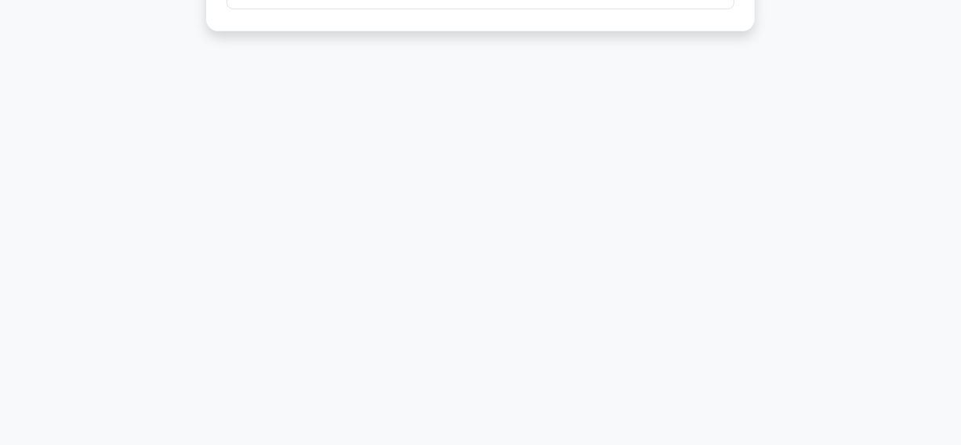
drag, startPoint x: 223, startPoint y: 122, endPoint x: 757, endPoint y: 466, distance: 634.6
click at [757, 445] on html "Go Premium Ayhem" at bounding box center [480, 22] width 961 height 847
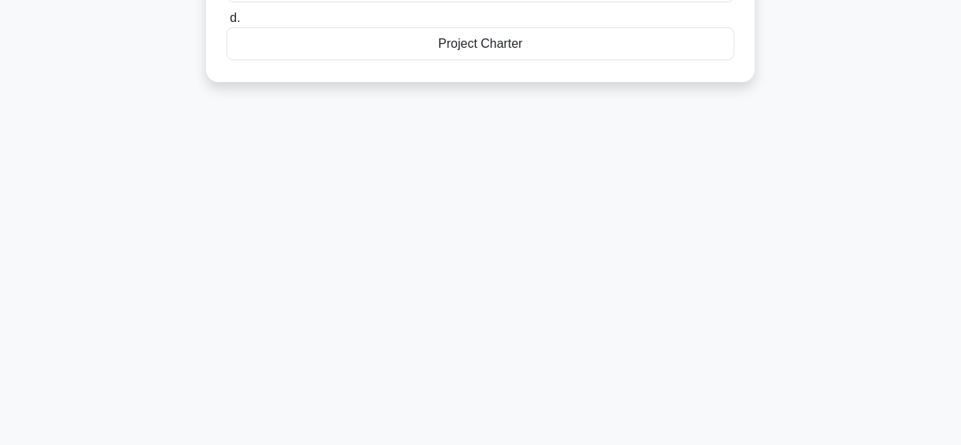
scroll to position [45, 0]
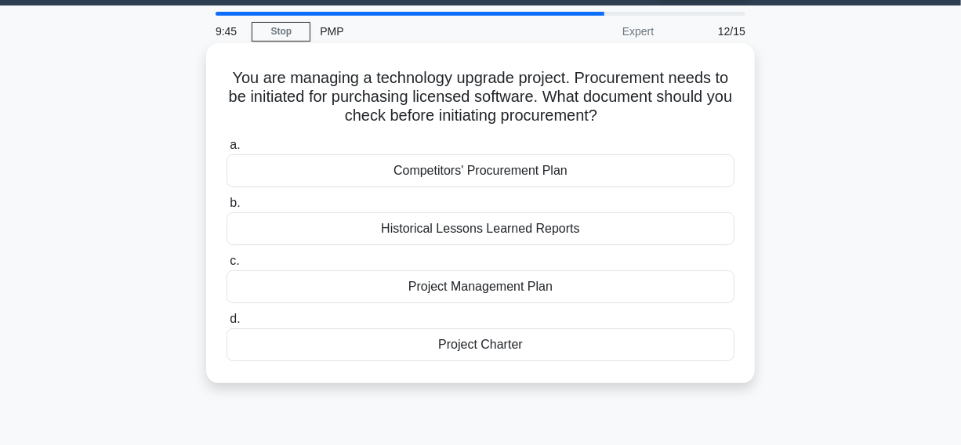
copy div "You are managing a technology upgrade project. Procurement needs to be initiate…"
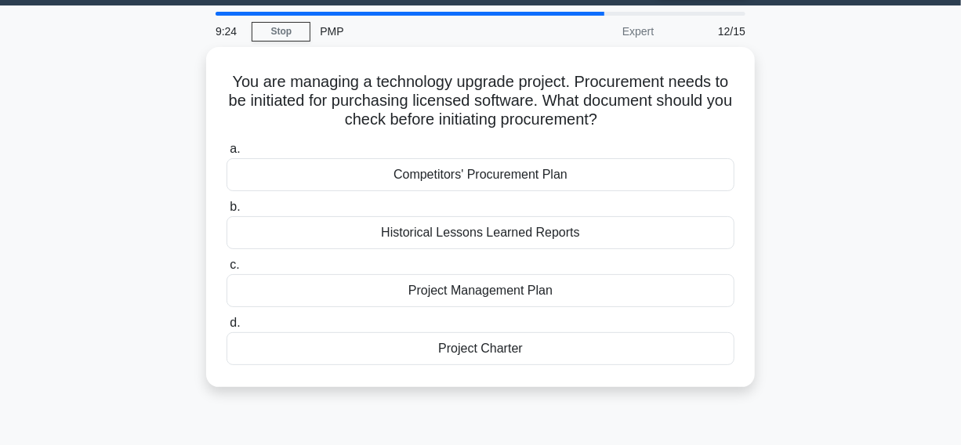
click at [829, 132] on div "You are managing a technology upgrade project. Procurement needs to be initiate…" at bounding box center [481, 226] width 894 height 359
click at [815, 85] on div "You are managing a technology upgrade project. Procurement needs to be initiate…" at bounding box center [481, 226] width 894 height 359
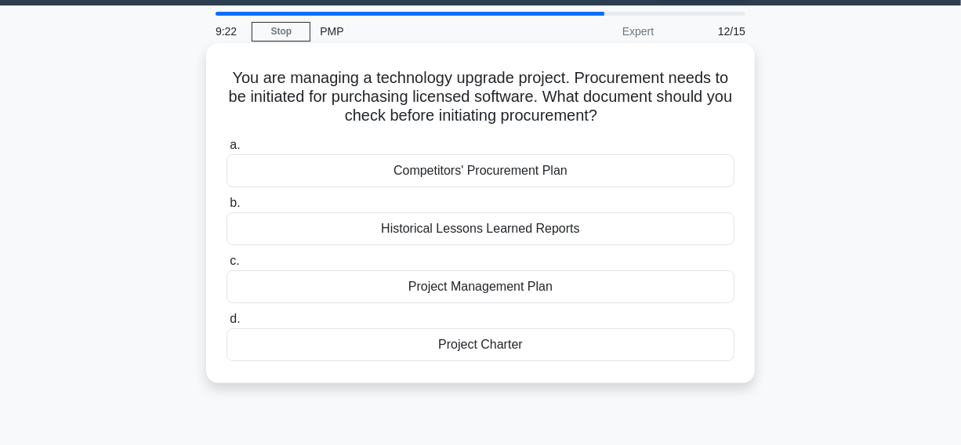
click at [597, 284] on div "Project Management Plan" at bounding box center [481, 286] width 508 height 33
click at [227, 267] on input "c. Project Management Plan" at bounding box center [227, 261] width 0 height 10
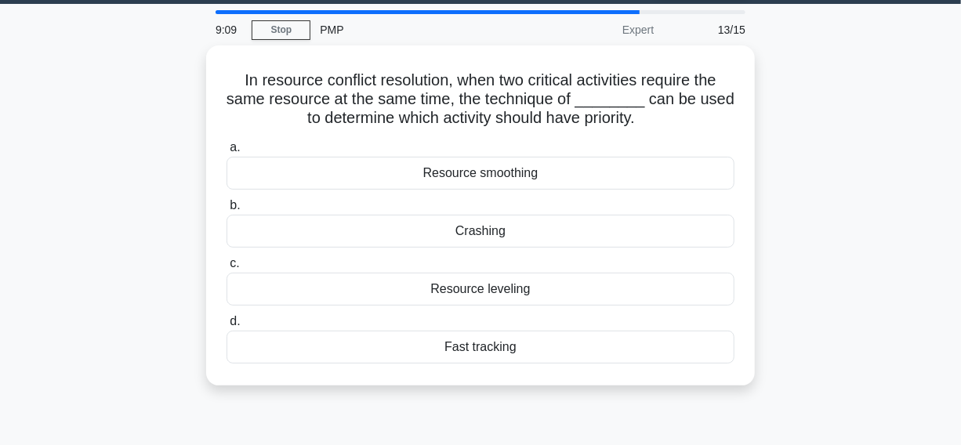
scroll to position [71, 0]
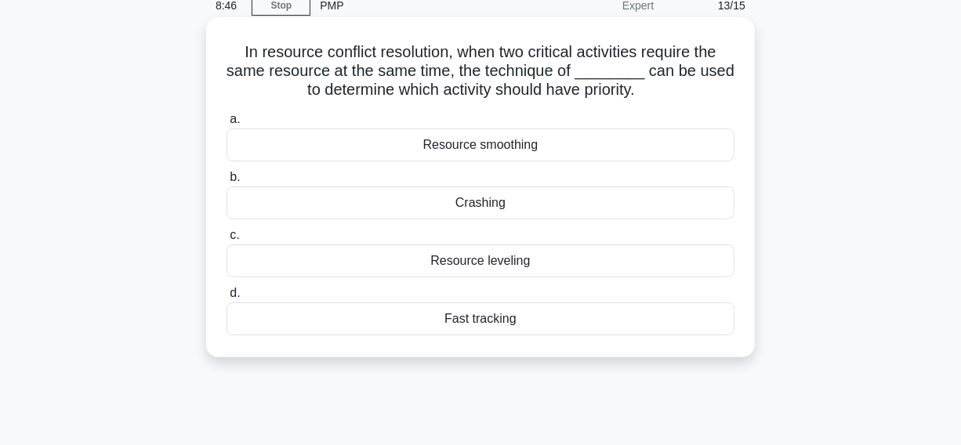
click at [577, 261] on div "Resource leveling" at bounding box center [481, 261] width 508 height 33
click at [227, 241] on input "c. Resource leveling" at bounding box center [227, 235] width 0 height 10
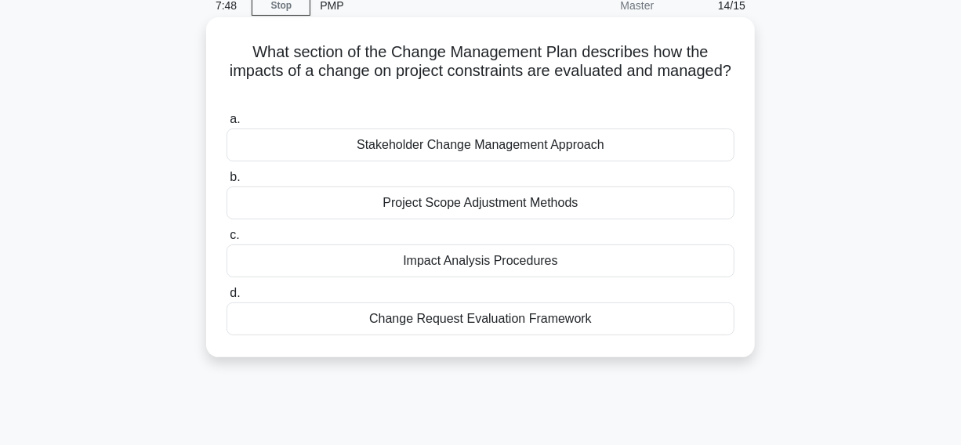
click at [644, 263] on div "Impact Analysis Procedures" at bounding box center [481, 261] width 508 height 33
click at [227, 241] on input "c. Impact Analysis Procedures" at bounding box center [227, 235] width 0 height 10
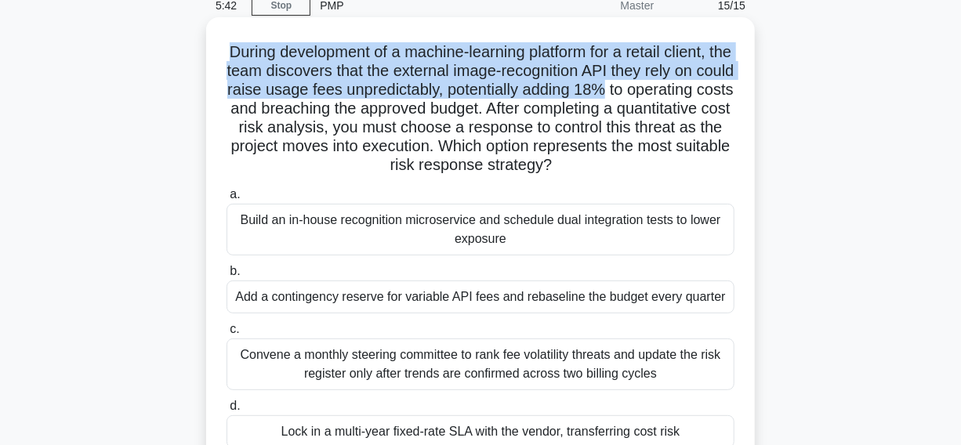
drag, startPoint x: 231, startPoint y: 51, endPoint x: 685, endPoint y: 94, distance: 456.0
click at [685, 94] on h5 "During development of a machine-learning platform for a retail client, the team…" at bounding box center [480, 108] width 511 height 133
copy h5 "During development of a machine-learning platform for a retail client, the team…"
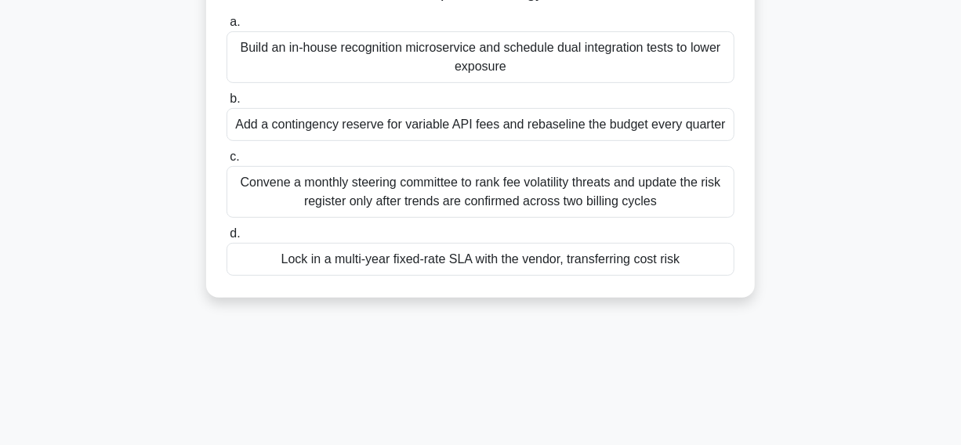
scroll to position [213, 0]
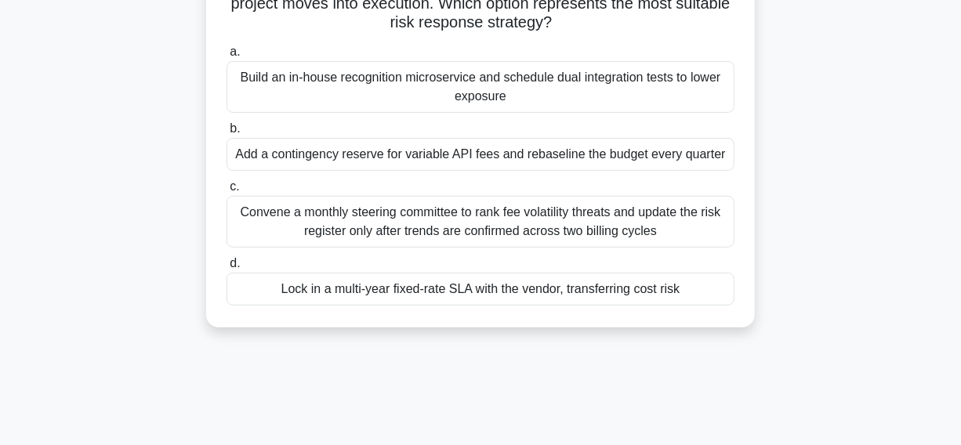
click at [252, 295] on div "Lock in a multi-year fixed-rate SLA with the vendor, transferring cost risk" at bounding box center [481, 289] width 508 height 33
click at [227, 269] on input "d. Lock in a multi-year fixed-rate SLA with the vendor, transferring cost risk" at bounding box center [227, 264] width 0 height 10
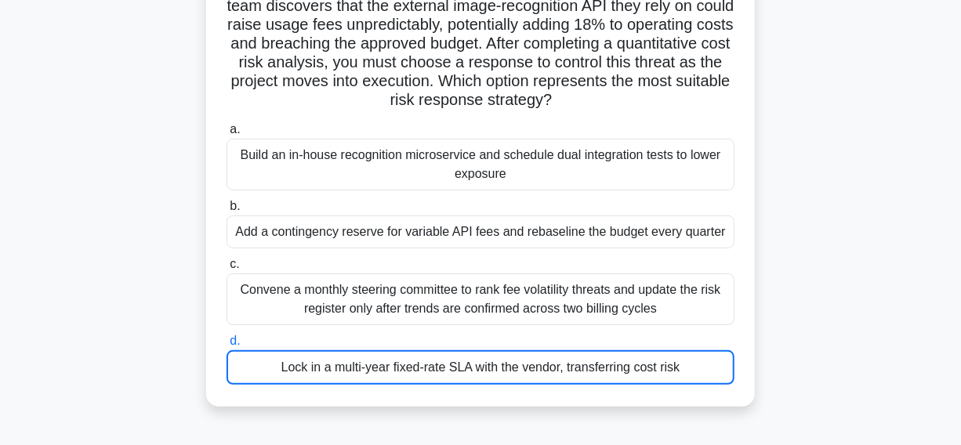
scroll to position [71, 0]
